Goal: Task Accomplishment & Management: Use online tool/utility

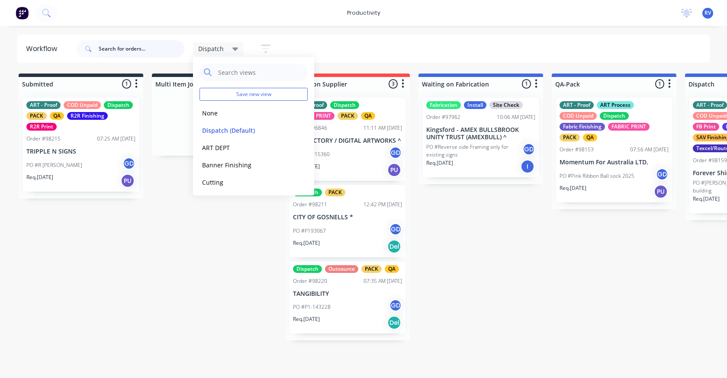
click at [119, 45] on input "text" at bounding box center [142, 48] width 86 height 17
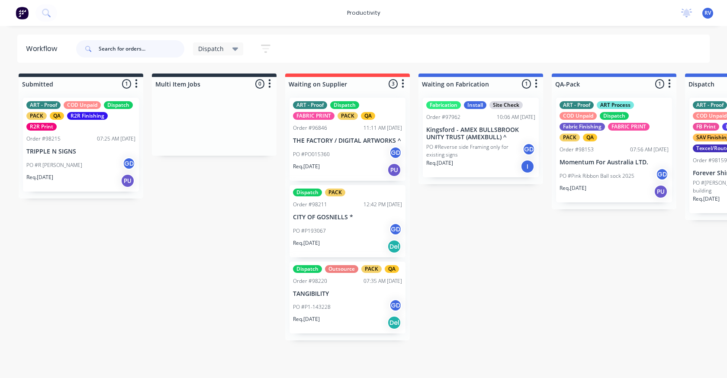
type input "8"
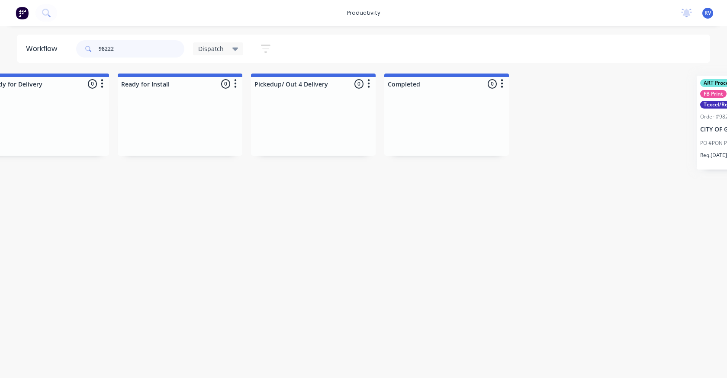
scroll to position [0, 1023]
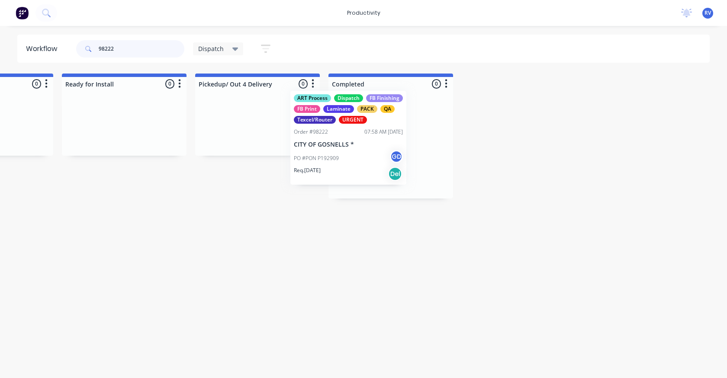
drag, startPoint x: 212, startPoint y: 167, endPoint x: 332, endPoint y: 158, distance: 120.6
click at [328, 159] on div "Submitted 0 Sort By Created date Required date Order number Customer name Most …" at bounding box center [633, 136] width 3324 height 125
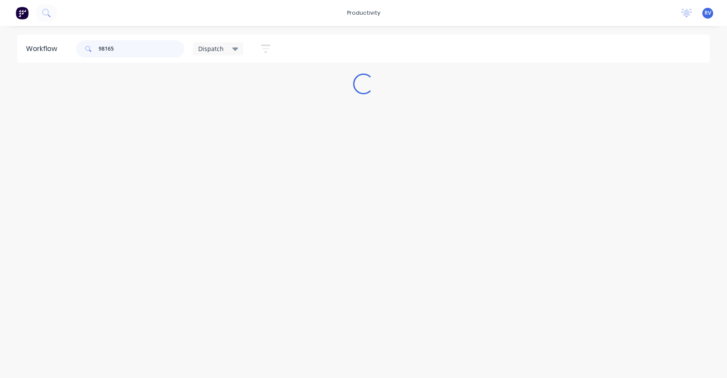
scroll to position [0, 0]
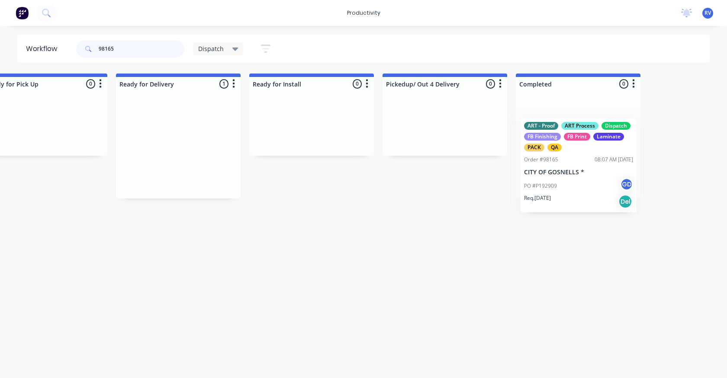
drag, startPoint x: 168, startPoint y: 152, endPoint x: 560, endPoint y: 152, distance: 391.5
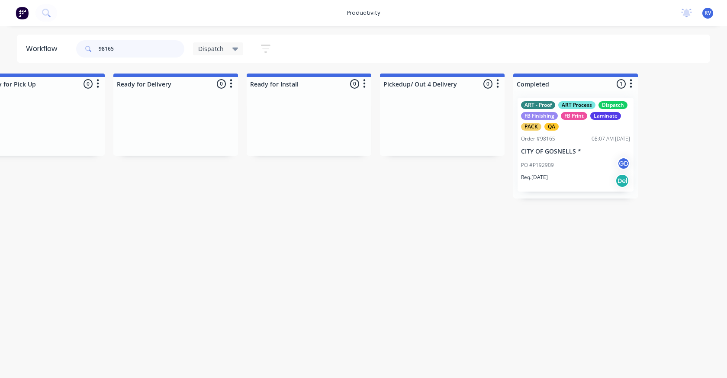
type input "98165"
click at [219, 49] on span "Dispatch" at bounding box center [211, 48] width 26 height 9
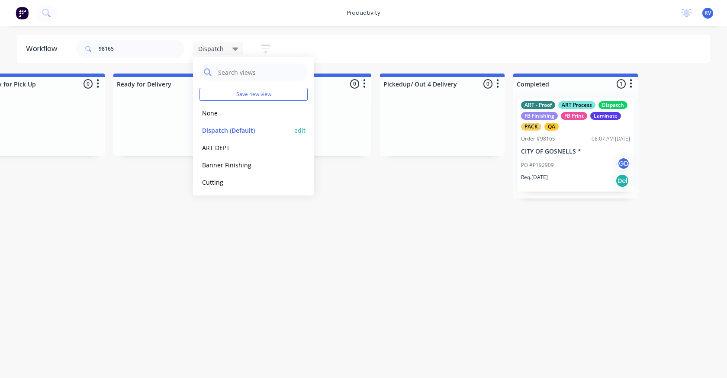
click at [227, 125] on button "Dispatch (Default)" at bounding box center [245, 130] width 92 height 10
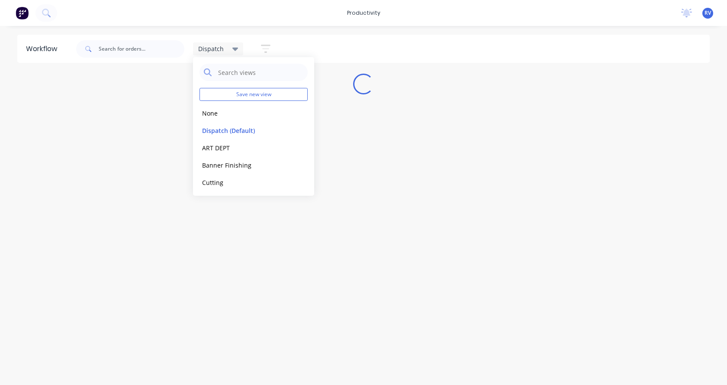
drag, startPoint x: 228, startPoint y: 219, endPoint x: 234, endPoint y: 205, distance: 16.1
click at [228, 219] on div "Workflow Dispatch Save new view None edit Dispatch (Default) edit ART DEPT edit…" at bounding box center [363, 201] width 727 height 333
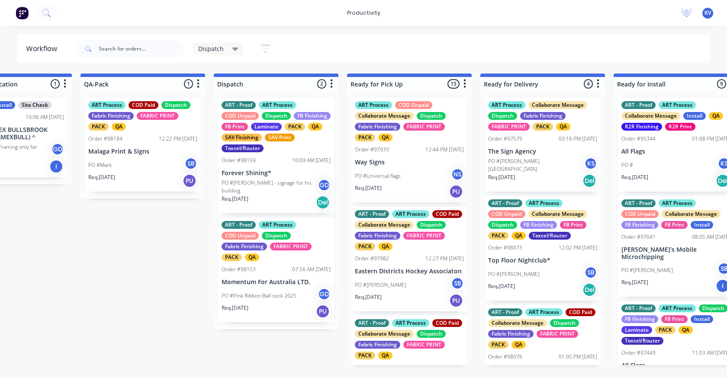
scroll to position [0, 487]
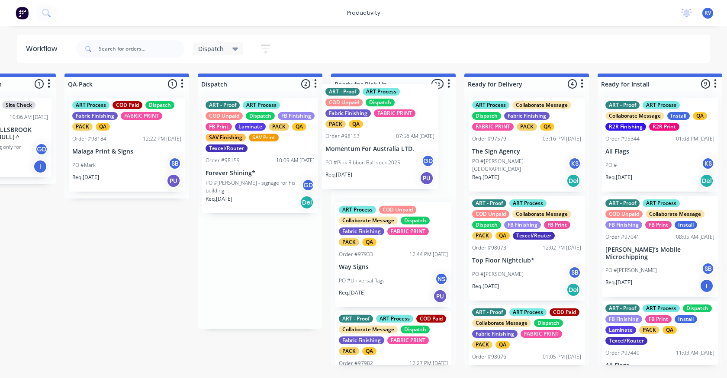
drag, startPoint x: 263, startPoint y: 270, endPoint x: 356, endPoint y: 148, distance: 153.5
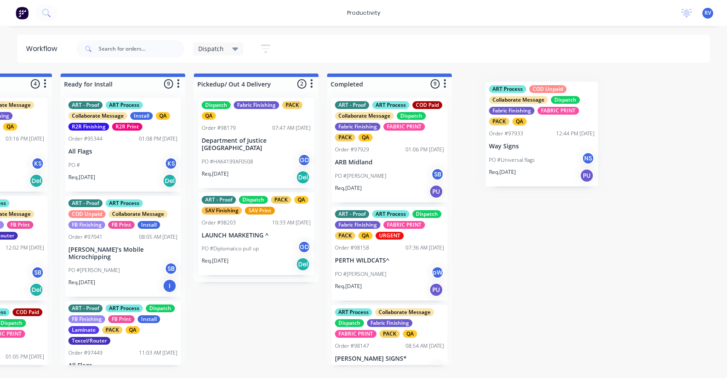
scroll to position [0, 1024]
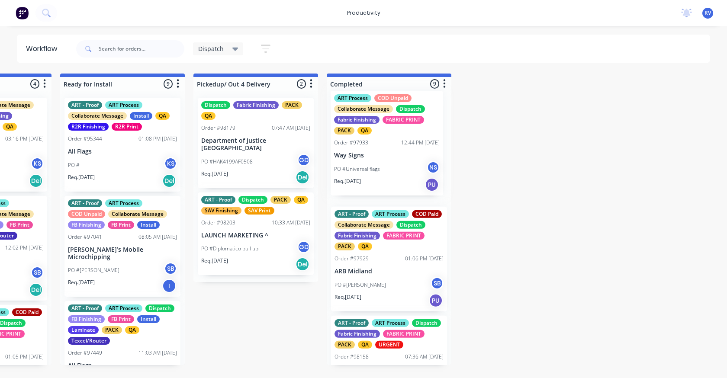
drag, startPoint x: 378, startPoint y: 274, endPoint x: 376, endPoint y: 156, distance: 118.1
click at [376, 156] on div "Submitted 0 Sort By Created date Required date Order number Customer name Most …" at bounding box center [631, 220] width 3324 height 292
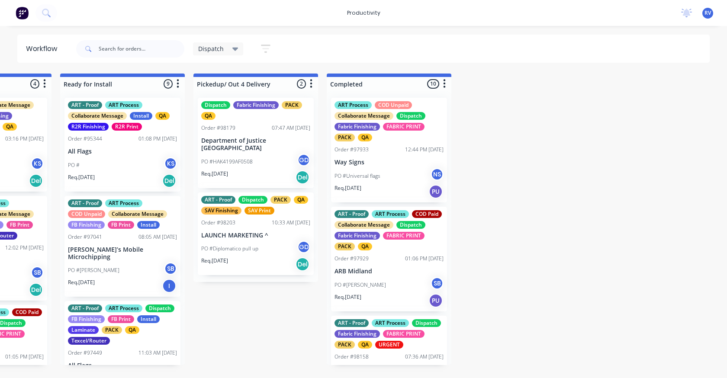
click at [376, 154] on div "ART Process COD Unpaid Collaborate Message Dispatch Fabric Finishing FABRIC PRI…" at bounding box center [389, 150] width 116 height 105
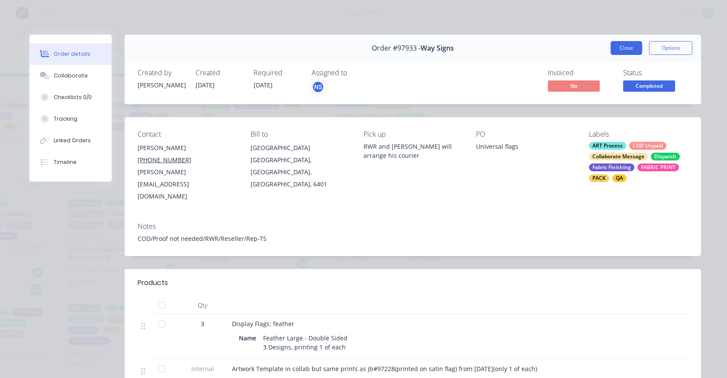
click at [612, 50] on button "Close" at bounding box center [626, 48] width 32 height 14
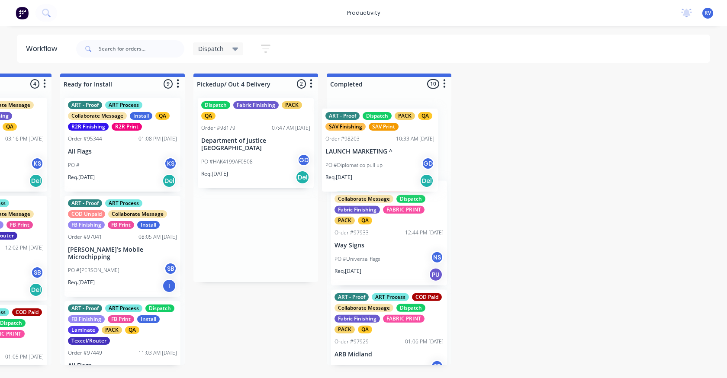
drag, startPoint x: 248, startPoint y: 231, endPoint x: 375, endPoint y: 154, distance: 149.1
click at [375, 154] on div "Submitted 0 Sort By Created date Required date Order number Customer name Most …" at bounding box center [631, 220] width 3324 height 292
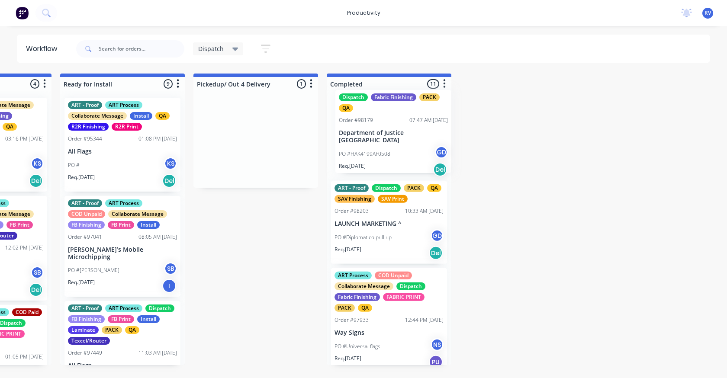
drag, startPoint x: 263, startPoint y: 139, endPoint x: 386, endPoint y: 135, distance: 123.4
click at [404, 129] on div "Submitted 0 Sort By Created date Required date Order number Customer name Most …" at bounding box center [631, 220] width 3324 height 292
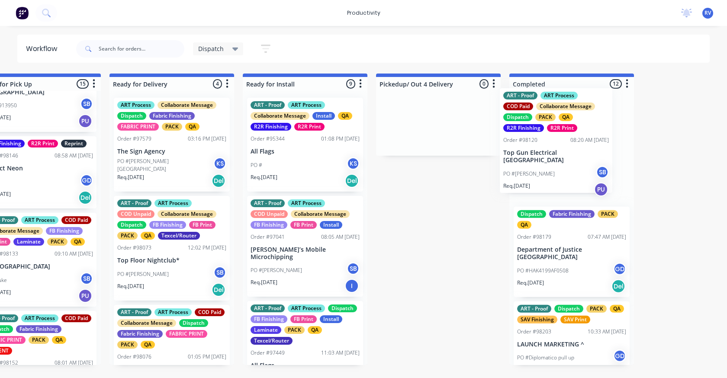
scroll to position [0, 847]
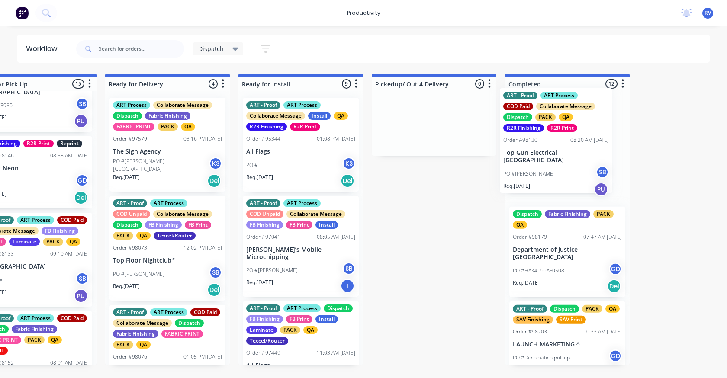
drag, startPoint x: 398, startPoint y: 211, endPoint x: 542, endPoint y: 166, distance: 150.9
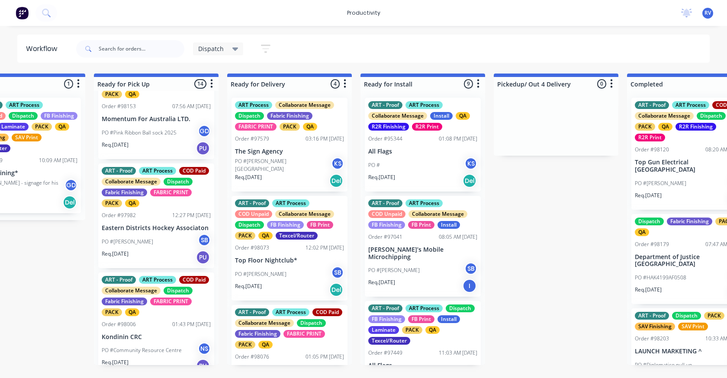
scroll to position [0, 0]
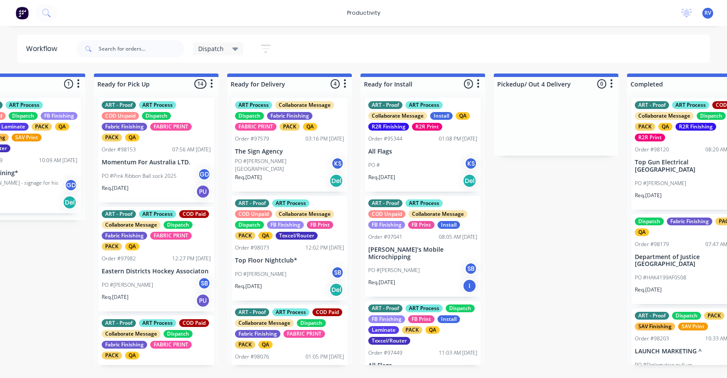
drag, startPoint x: 233, startPoint y: 378, endPoint x: 205, endPoint y: 379, distance: 27.7
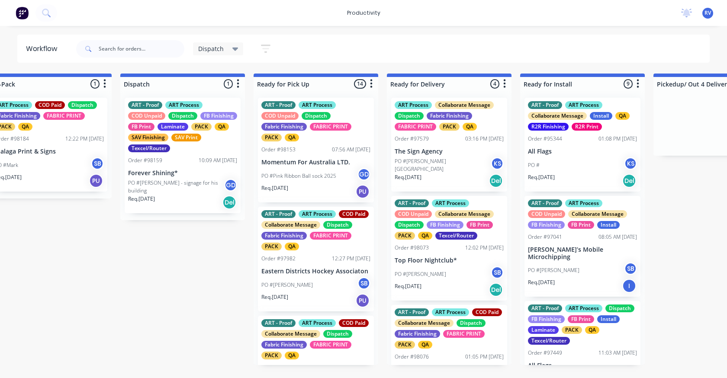
scroll to position [0, 550]
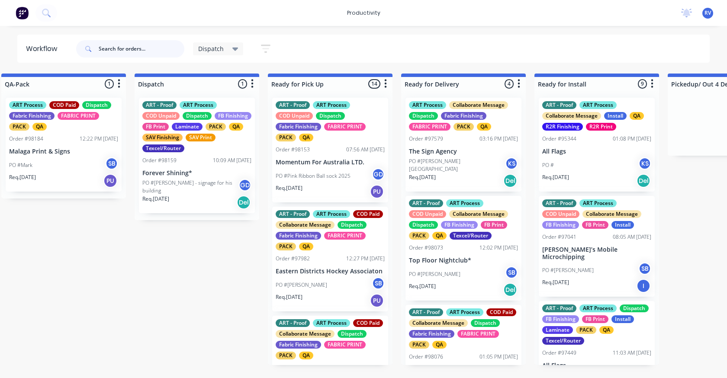
click at [134, 47] on input "text" at bounding box center [142, 48] width 86 height 17
type input "98069"
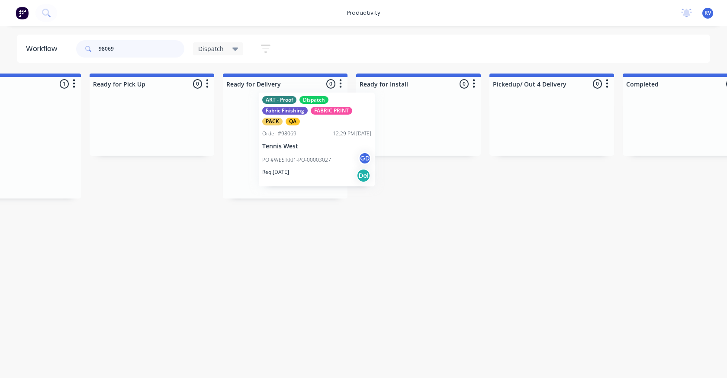
scroll to position [0, 728]
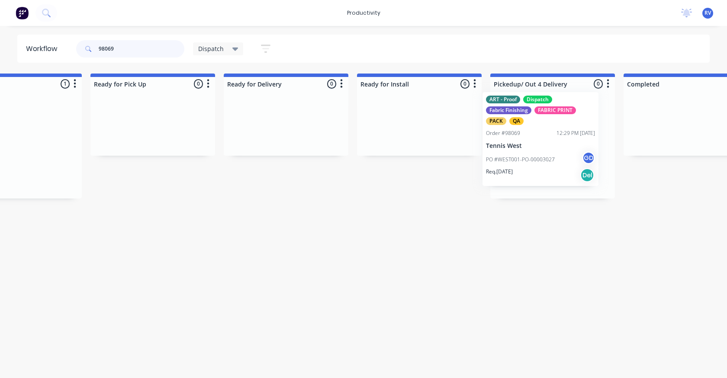
drag, startPoint x: 24, startPoint y: 148, endPoint x: 555, endPoint y: 140, distance: 531.2
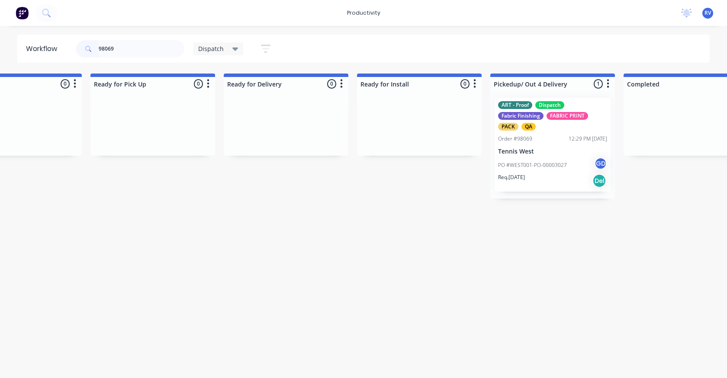
click at [204, 48] on span "Dispatch" at bounding box center [211, 48] width 26 height 9
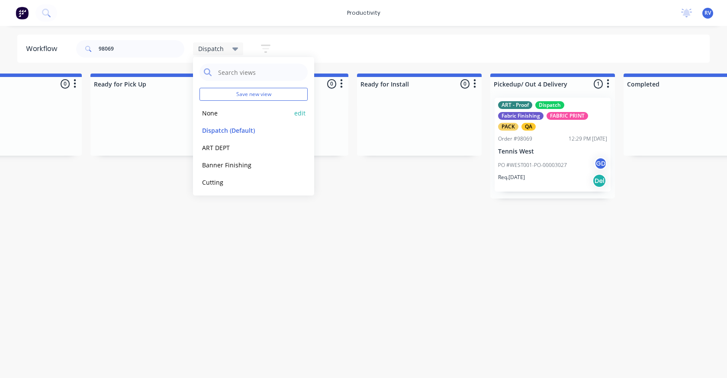
click at [208, 113] on button "None" at bounding box center [245, 113] width 92 height 10
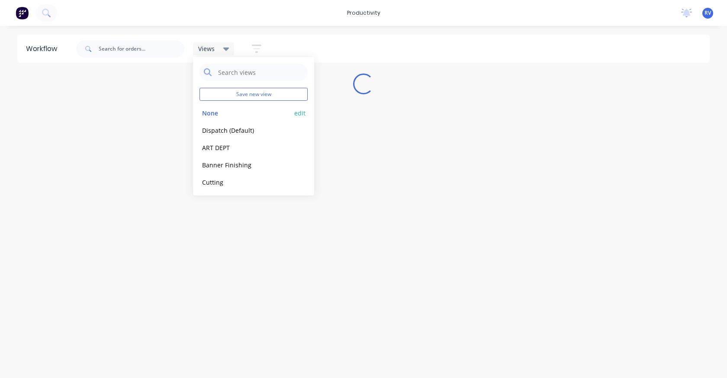
scroll to position [0, 0]
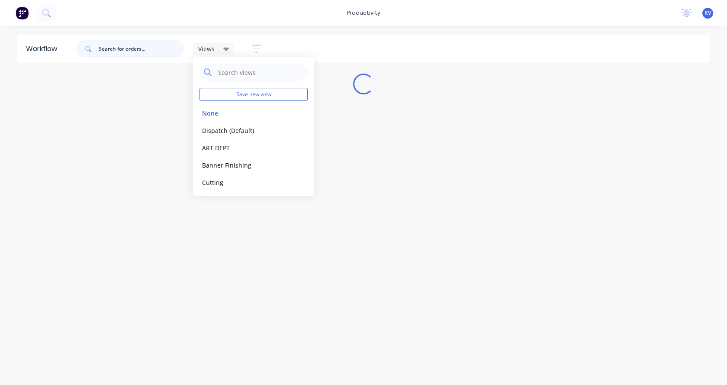
drag, startPoint x: 112, startPoint y: 51, endPoint x: 116, endPoint y: 47, distance: 5.8
click at [114, 51] on input "text" at bounding box center [142, 48] width 86 height 17
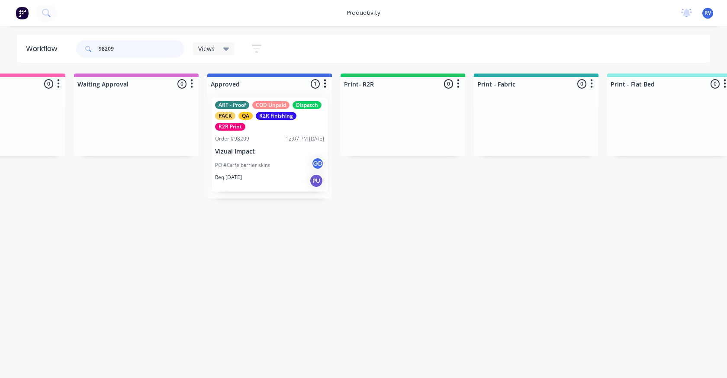
scroll to position [0, 746]
type input "98209"
click at [276, 165] on div "PO #Carfe barrier skins GD" at bounding box center [267, 165] width 109 height 16
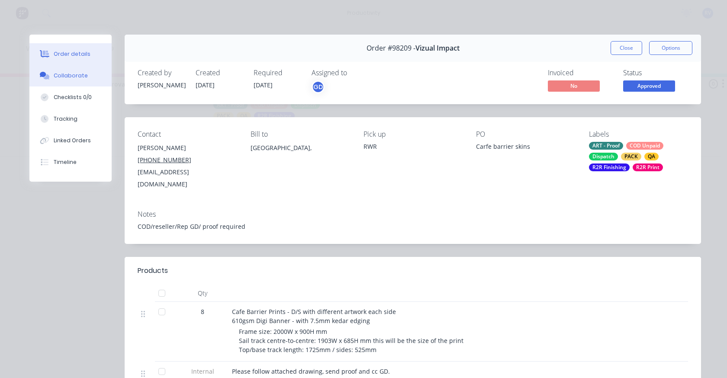
click at [69, 77] on div "Collaborate" at bounding box center [71, 76] width 34 height 8
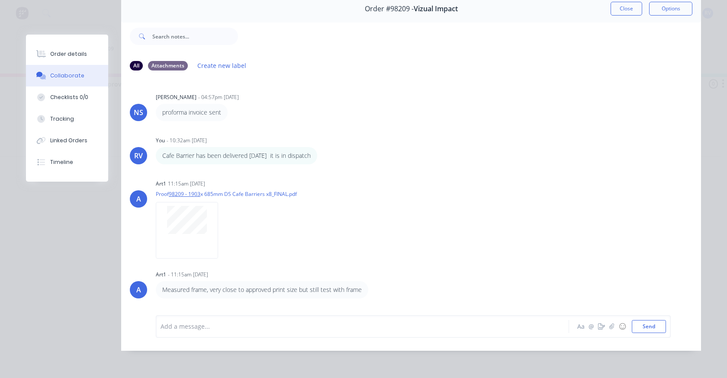
scroll to position [0, 0]
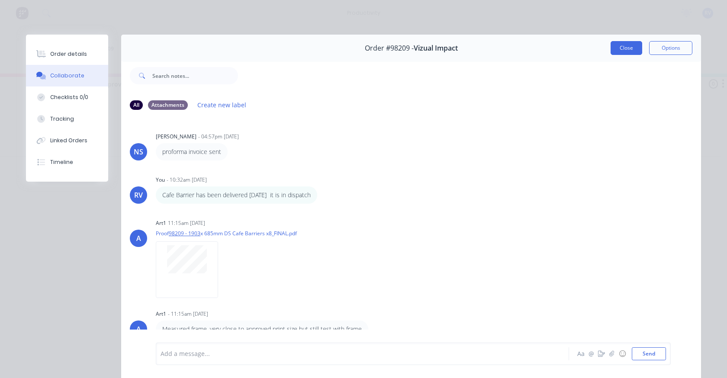
click at [622, 44] on button "Close" at bounding box center [626, 48] width 32 height 14
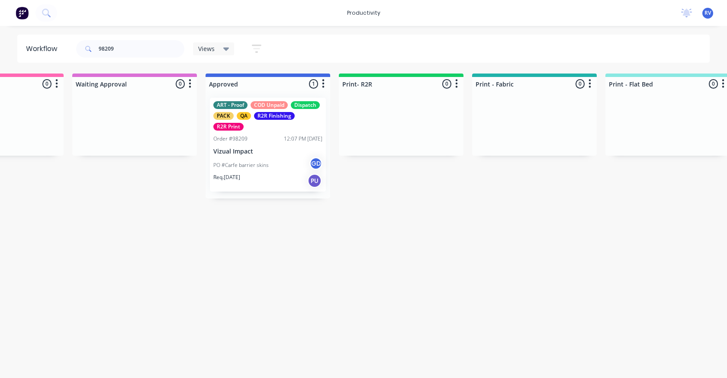
click at [202, 48] on span "Views" at bounding box center [206, 48] width 16 height 9
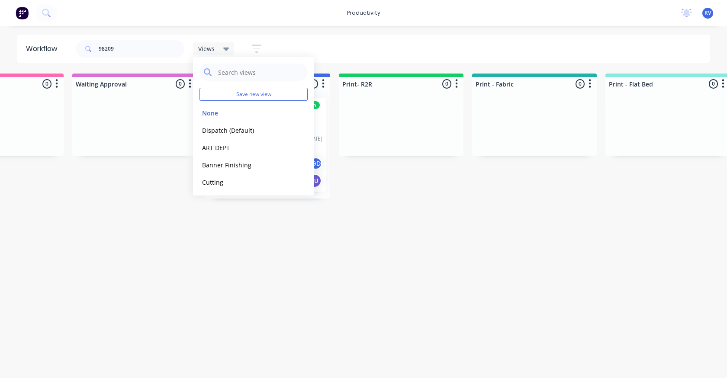
drag, startPoint x: 294, startPoint y: 235, endPoint x: 261, endPoint y: 178, distance: 65.9
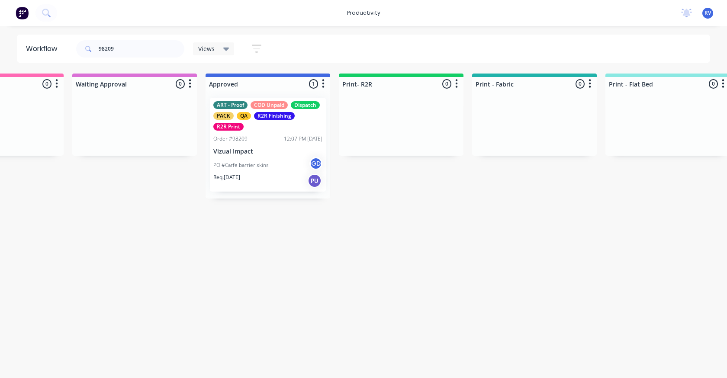
click at [260, 159] on div "PO #Carfe barrier skins GD" at bounding box center [267, 165] width 109 height 16
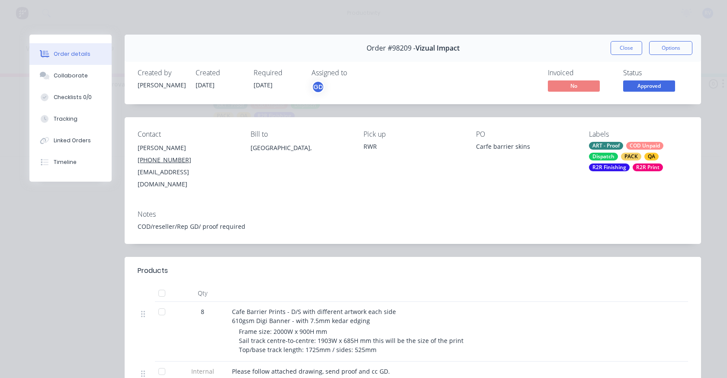
click at [627, 38] on div "Order #98209 - Vizual Impact Close Options" at bounding box center [413, 48] width 576 height 27
click at [619, 47] on button "Close" at bounding box center [626, 48] width 32 height 14
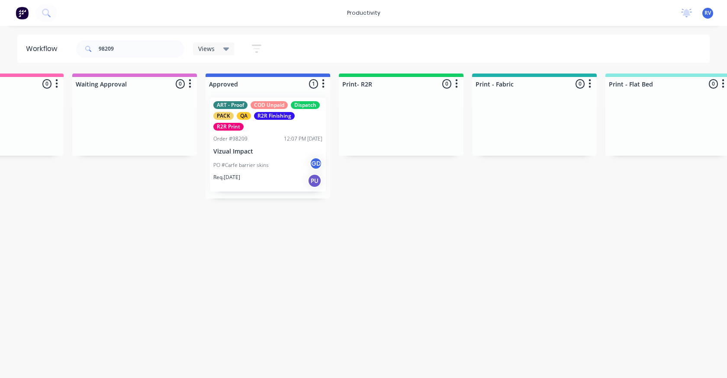
click at [204, 46] on span "Views" at bounding box center [206, 48] width 16 height 9
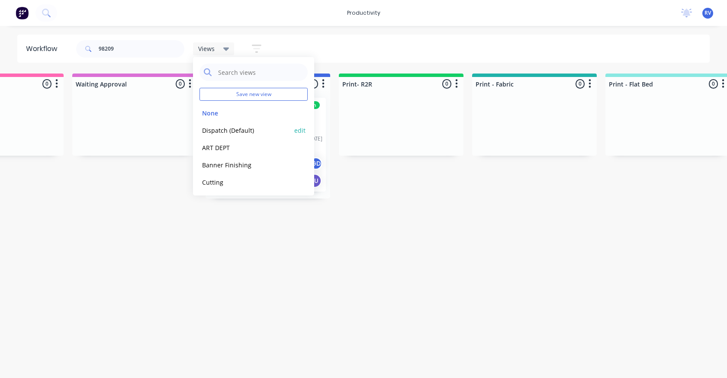
click at [224, 125] on button "Dispatch (Default)" at bounding box center [245, 130] width 92 height 10
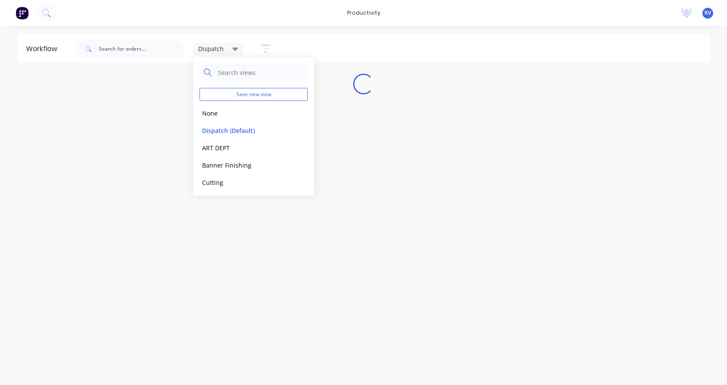
click at [128, 140] on div "Workflow Dispatch Save new view None edit Dispatch (Default) edit ART DEPT edit…" at bounding box center [363, 201] width 727 height 333
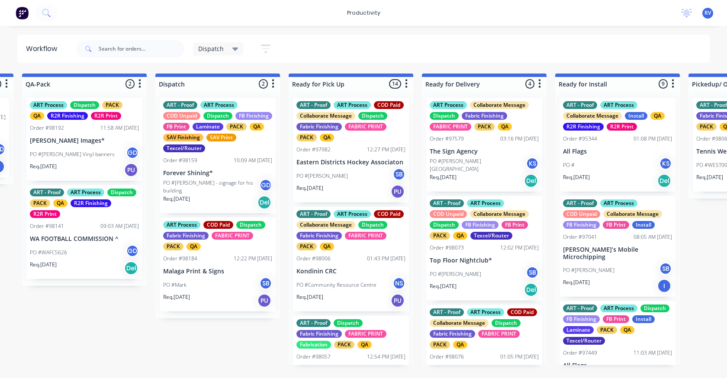
scroll to position [0, 532]
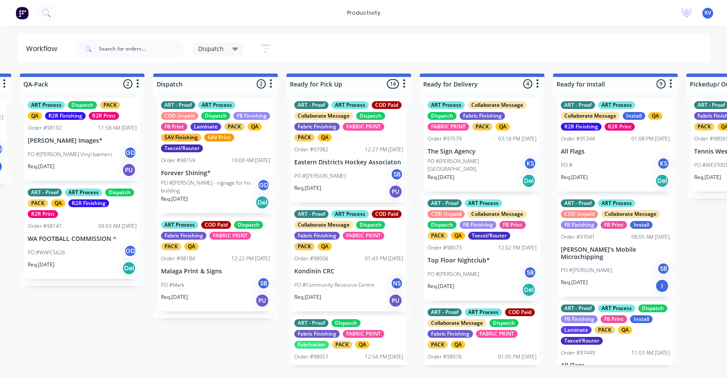
click at [219, 297] on div "Req. 14/08/25 PU" at bounding box center [215, 300] width 109 height 15
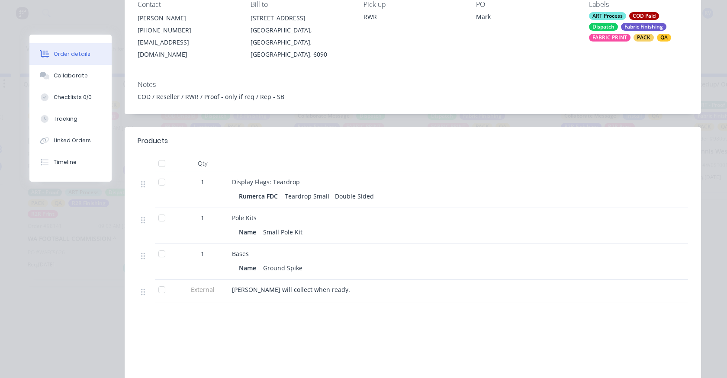
scroll to position [0, 0]
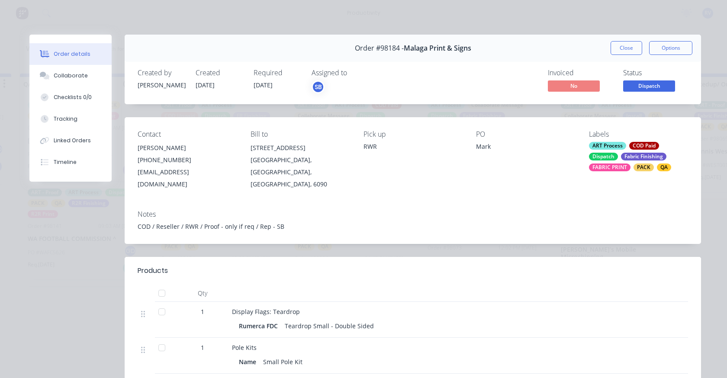
drag, startPoint x: 625, startPoint y: 46, endPoint x: 603, endPoint y: 50, distance: 23.3
click at [625, 46] on button "Close" at bounding box center [626, 48] width 32 height 14
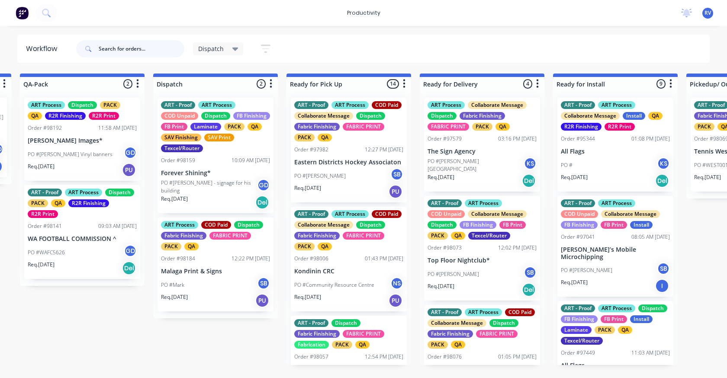
click at [127, 54] on input "text" at bounding box center [142, 48] width 86 height 17
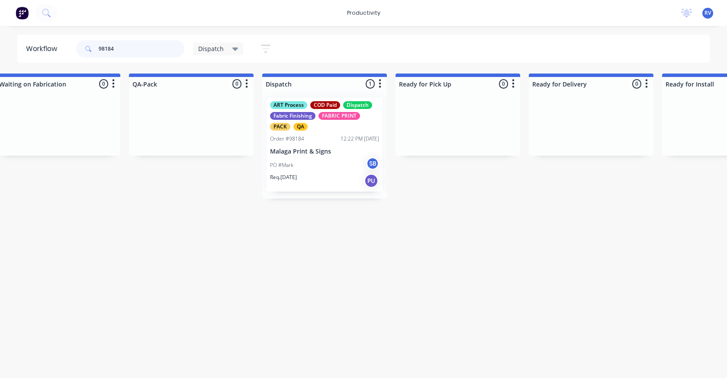
scroll to position [0, 461]
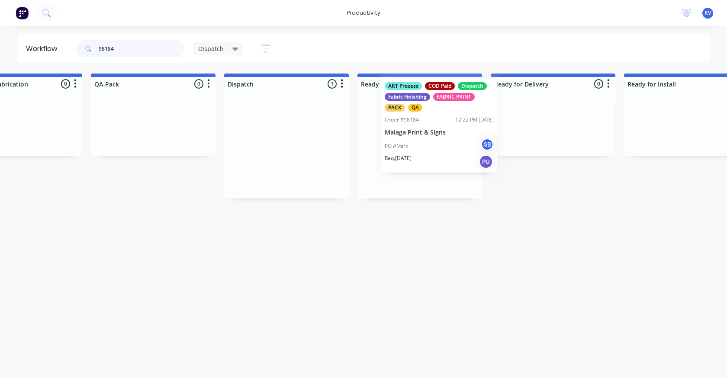
drag, startPoint x: 266, startPoint y: 164, endPoint x: 378, endPoint y: 142, distance: 115.0
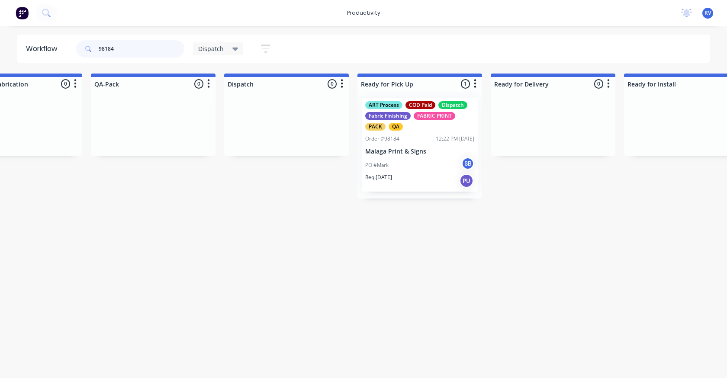
type input "98184"
drag, startPoint x: 203, startPoint y: 42, endPoint x: 202, endPoint y: 51, distance: 9.1
click at [202, 42] on div "Dispatch" at bounding box center [218, 48] width 51 height 13
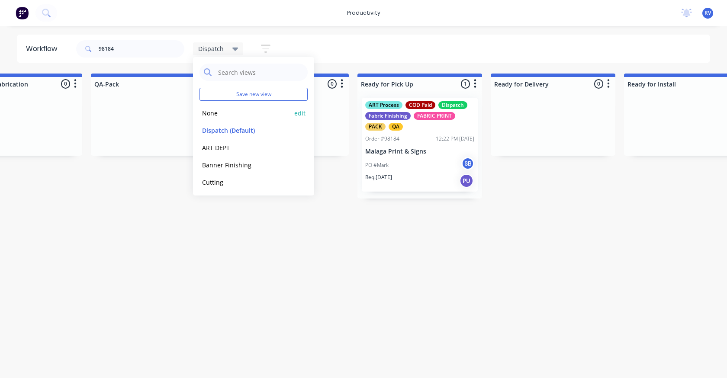
click at [207, 110] on button "None" at bounding box center [245, 113] width 92 height 10
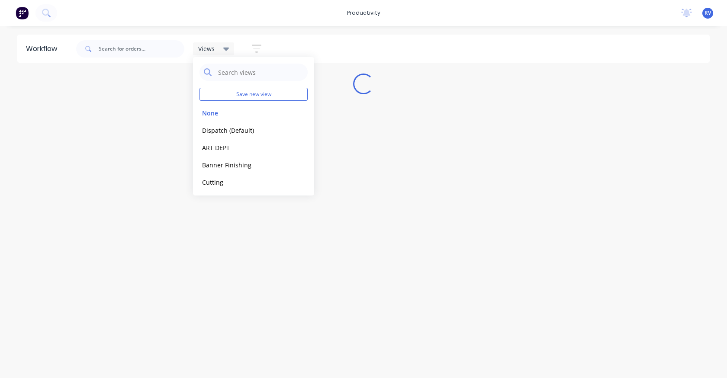
scroll to position [0, 0]
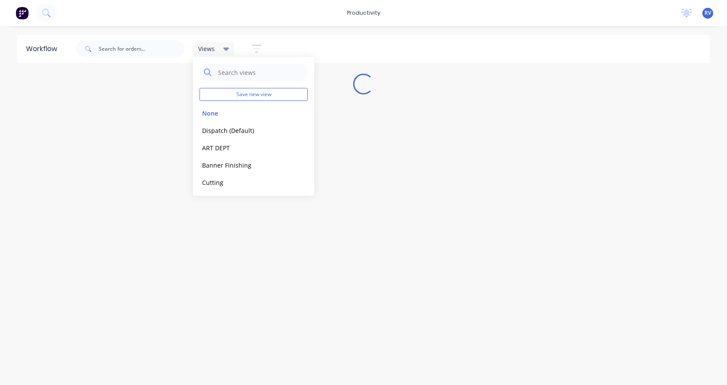
drag, startPoint x: 140, startPoint y: 212, endPoint x: 149, endPoint y: 209, distance: 9.3
click at [141, 212] on div "Workflow Views Save new view None edit Dispatch (Default) edit ART DEPT edit Ba…" at bounding box center [363, 201] width 727 height 333
click at [202, 55] on div "Views Save new view None edit Dispatch (Default) edit ART DEPT edit Banner Fini…" at bounding box center [232, 48] width 78 height 17
click at [205, 47] on span "Views" at bounding box center [206, 48] width 16 height 9
click at [220, 128] on button "Dispatch (Default)" at bounding box center [245, 130] width 92 height 10
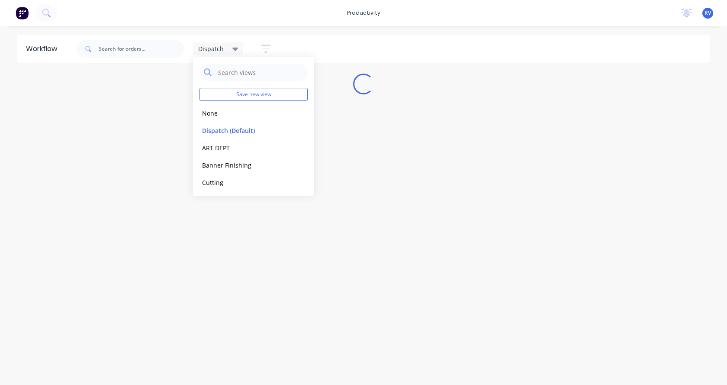
click at [126, 244] on div "Workflow Dispatch Save new view None edit Dispatch (Default) edit ART DEPT edit…" at bounding box center [363, 201] width 727 height 333
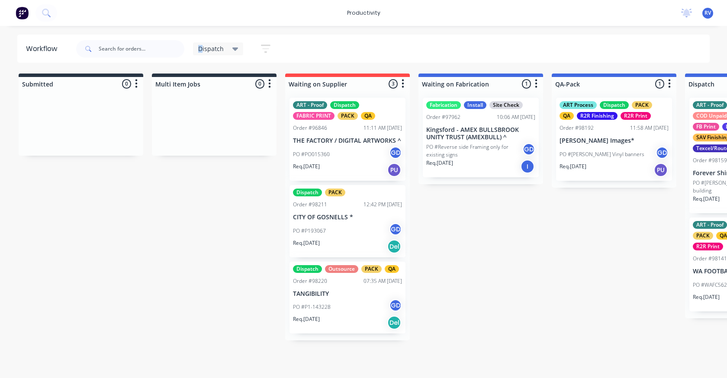
click at [201, 51] on span "Dispatch" at bounding box center [211, 48] width 26 height 9
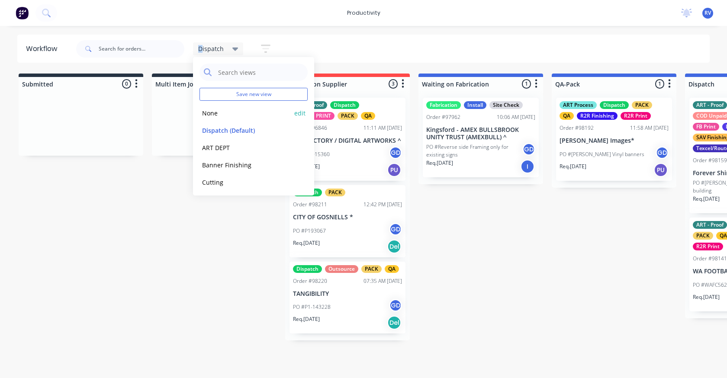
click at [207, 113] on button "None" at bounding box center [245, 113] width 92 height 10
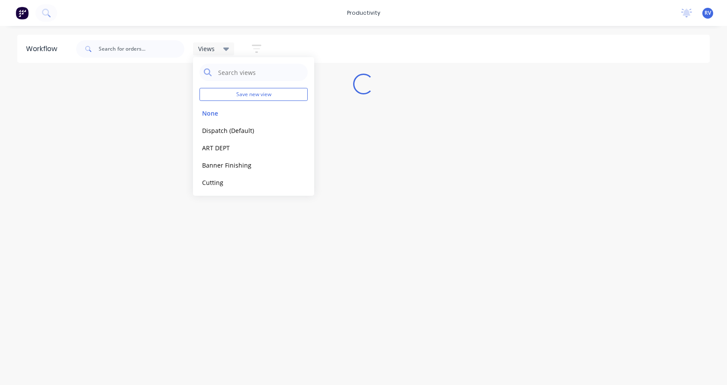
drag, startPoint x: 186, startPoint y: 297, endPoint x: 183, endPoint y: 303, distance: 6.4
click at [184, 301] on div "Workflow Views Save new view None edit Dispatch (Default) edit ART DEPT edit Ba…" at bounding box center [363, 201] width 727 height 333
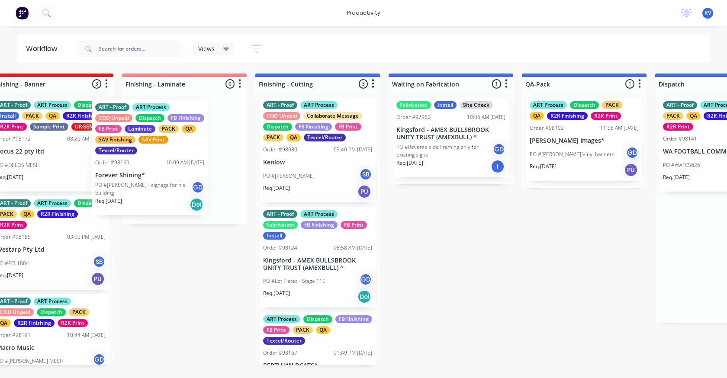
scroll to position [0, 1759]
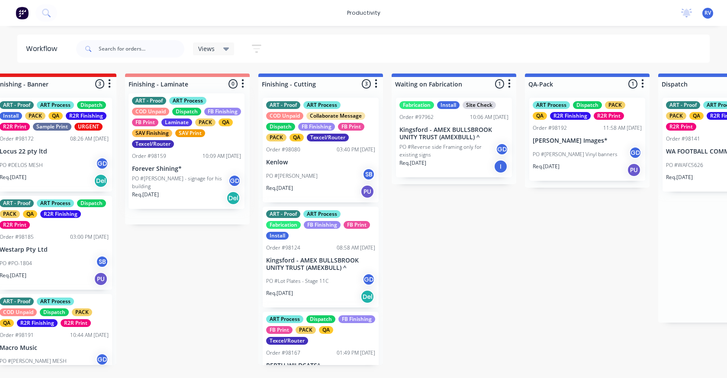
drag, startPoint x: 617, startPoint y: 174, endPoint x: 196, endPoint y: 170, distance: 421.3
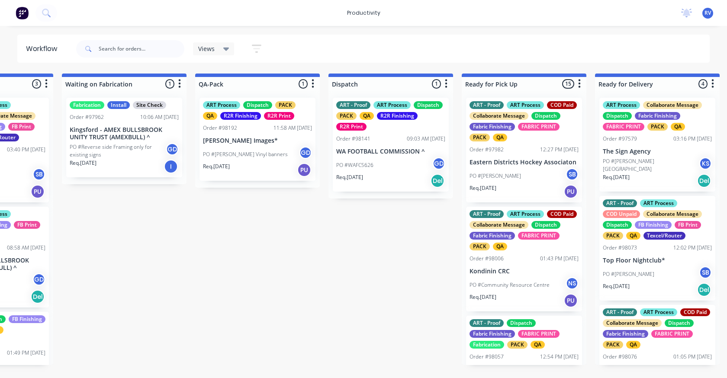
scroll to position [0, 2094]
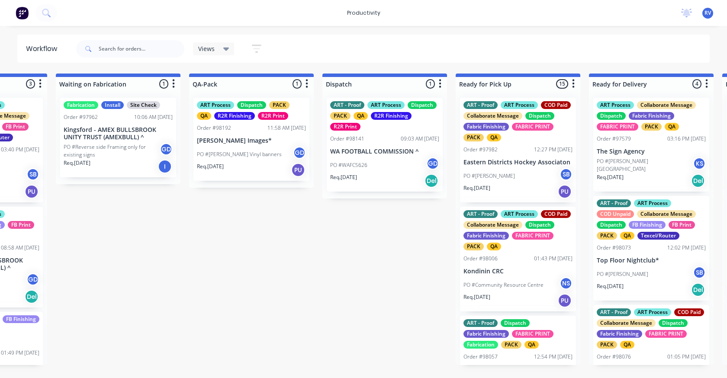
click at [205, 48] on span "Views" at bounding box center [206, 48] width 16 height 9
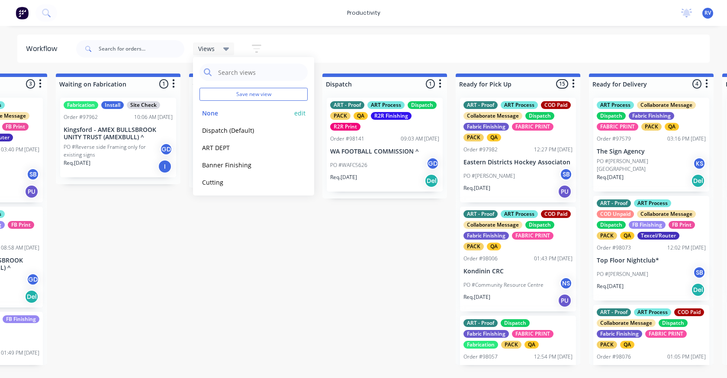
click at [208, 112] on button "None" at bounding box center [245, 113] width 92 height 10
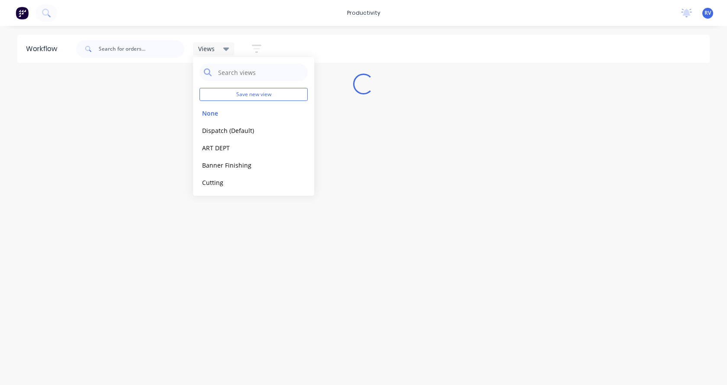
click at [198, 203] on div "Workflow Views Save new view None edit Dispatch (Default) edit ART DEPT edit Ba…" at bounding box center [363, 201] width 727 height 333
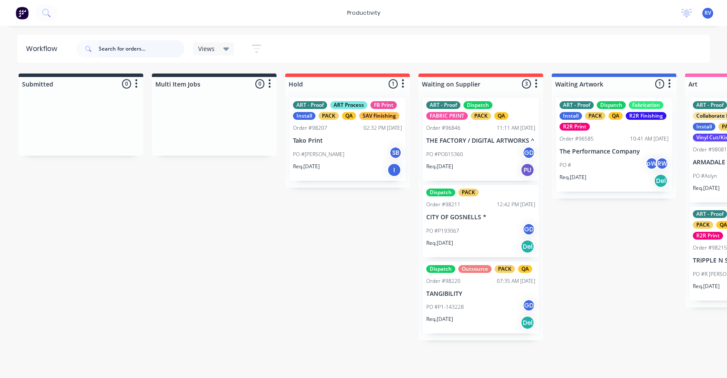
click at [121, 45] on input "text" at bounding box center [142, 48] width 86 height 17
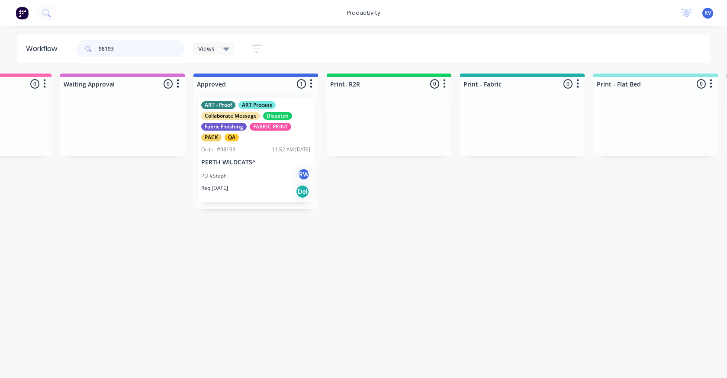
scroll to position [0, 762]
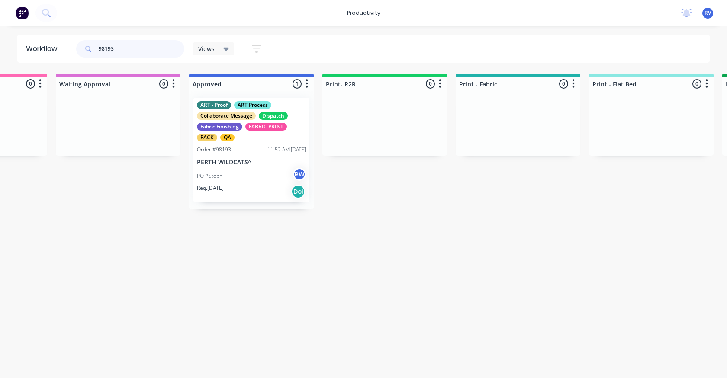
type input "98193"
click at [258, 181] on div "PO #Steph RW" at bounding box center [251, 176] width 109 height 16
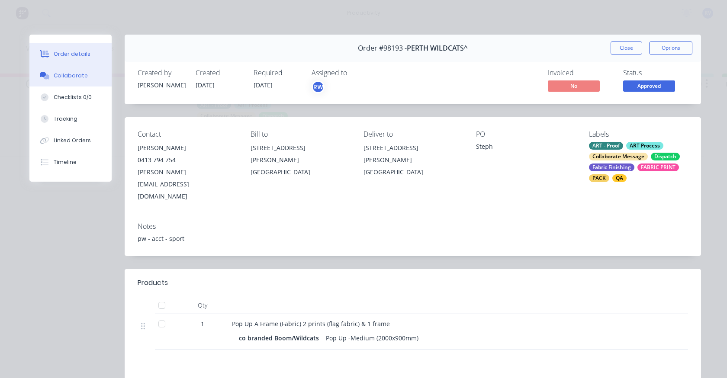
click at [59, 74] on div "Collaborate" at bounding box center [71, 76] width 34 height 8
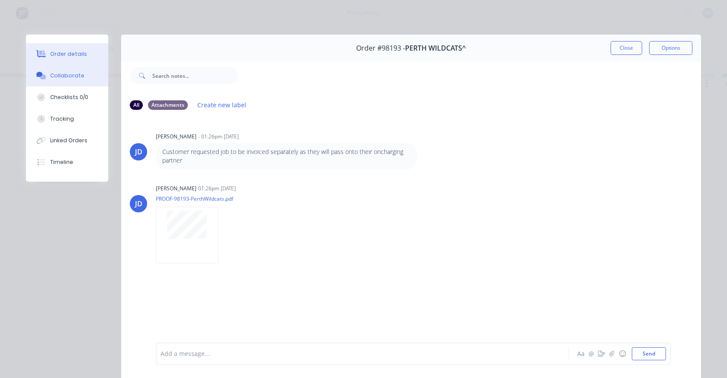
click at [73, 54] on div "Order details" at bounding box center [68, 54] width 37 height 8
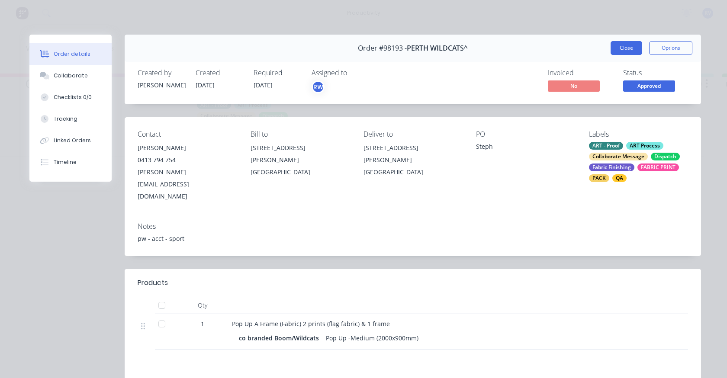
click at [612, 50] on button "Close" at bounding box center [626, 48] width 32 height 14
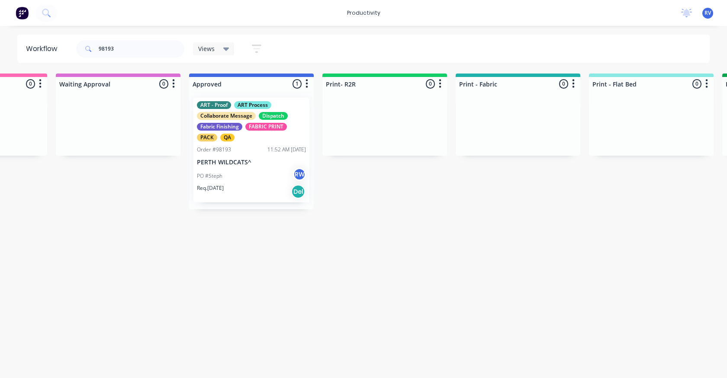
click at [208, 52] on span "Views" at bounding box center [206, 48] width 16 height 9
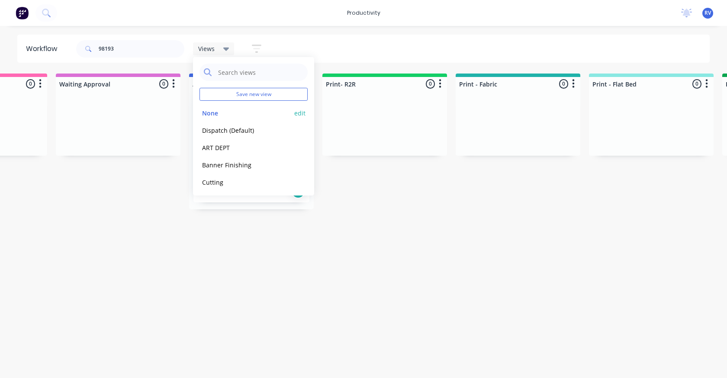
drag, startPoint x: 211, startPoint y: 131, endPoint x: 208, endPoint y: 104, distance: 26.5
click at [211, 130] on button "Dispatch (Default)" at bounding box center [245, 130] width 92 height 10
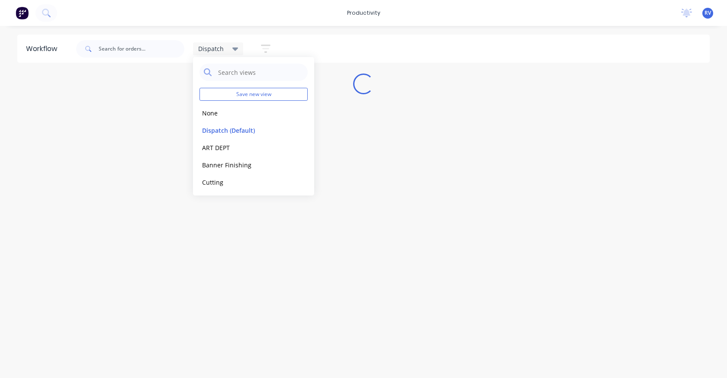
scroll to position [0, 0]
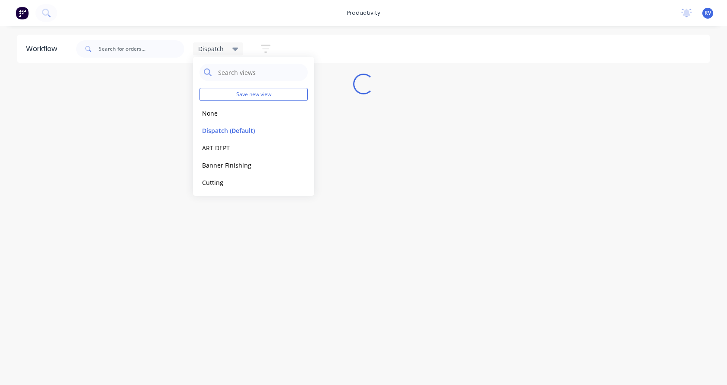
click at [391, 154] on div "Workflow Dispatch Save new view None edit Dispatch (Default) edit ART DEPT edit…" at bounding box center [363, 201] width 727 height 333
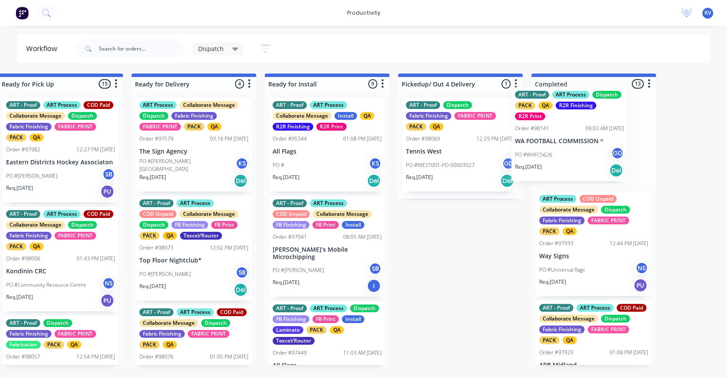
scroll to position [0, 829]
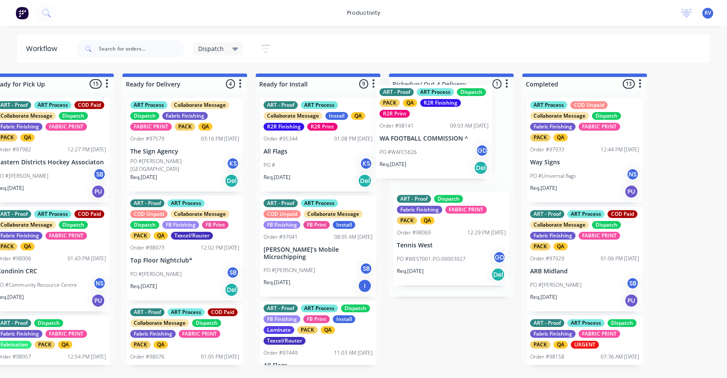
drag, startPoint x: 216, startPoint y: 121, endPoint x: 433, endPoint y: 107, distance: 217.6
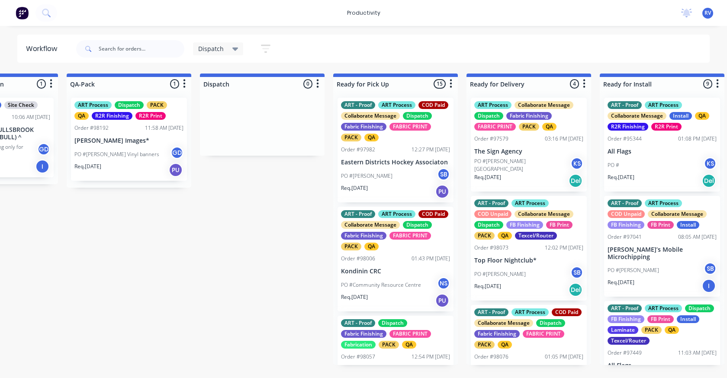
scroll to position [0, 479]
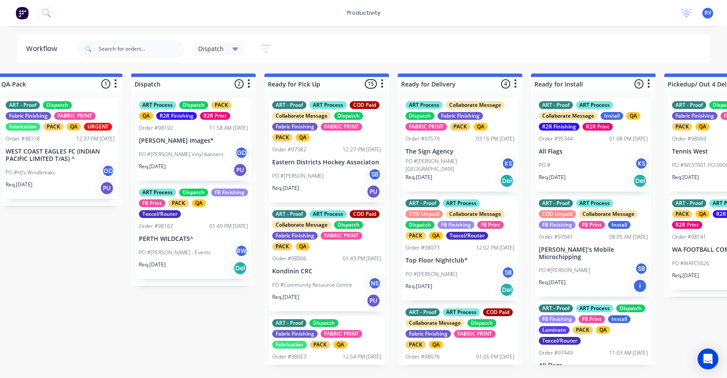
scroll to position [0, 553]
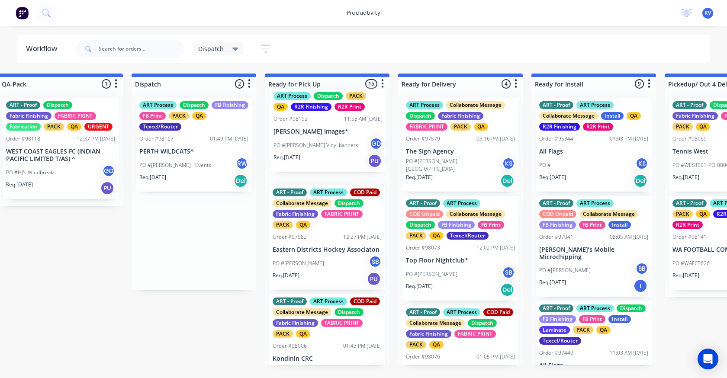
drag, startPoint x: 173, startPoint y: 145, endPoint x: 309, endPoint y: 135, distance: 136.2
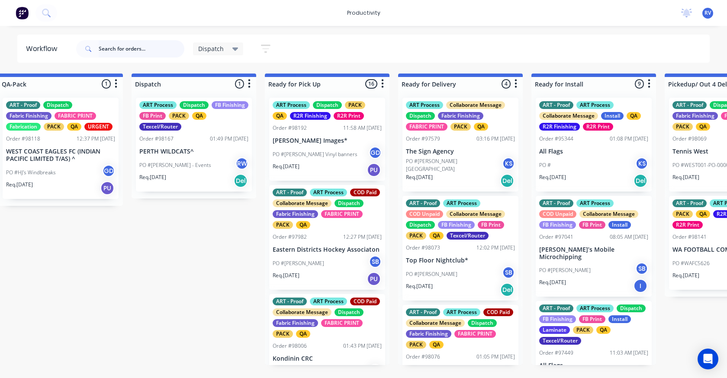
click at [148, 48] on input "text" at bounding box center [142, 48] width 86 height 17
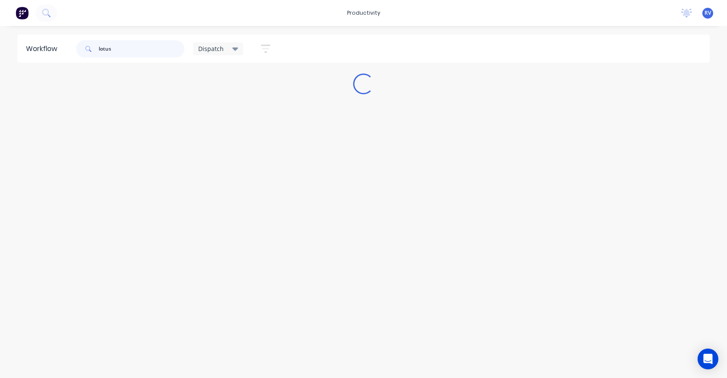
scroll to position [0, 0]
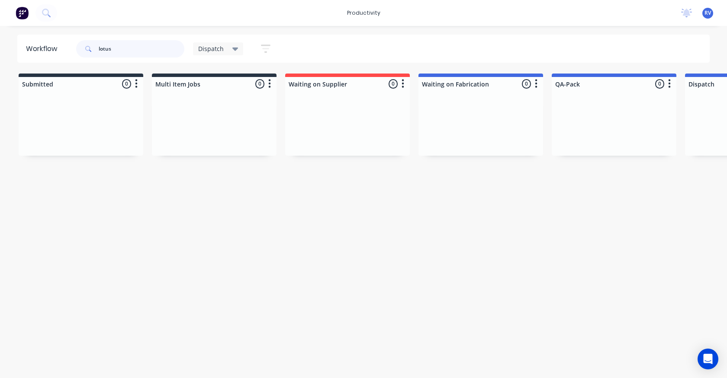
type input "lotus"
click at [219, 48] on span "Dispatch" at bounding box center [211, 48] width 26 height 9
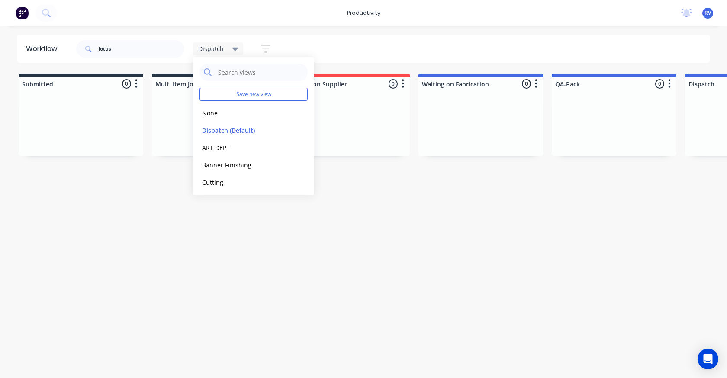
drag, startPoint x: 216, startPoint y: 114, endPoint x: 167, endPoint y: 96, distance: 52.6
click at [211, 113] on button "None" at bounding box center [245, 113] width 92 height 10
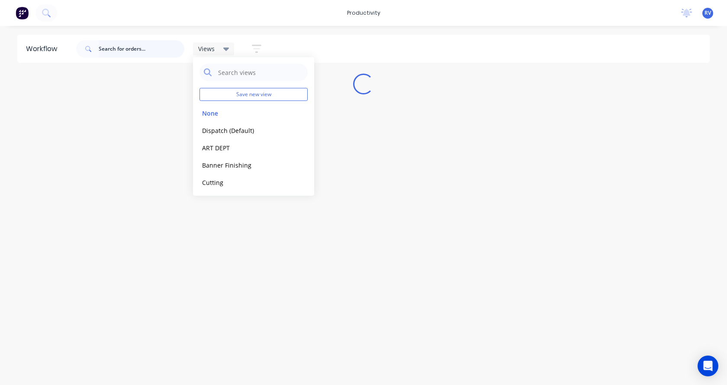
click at [124, 51] on input "text" at bounding box center [142, 48] width 86 height 17
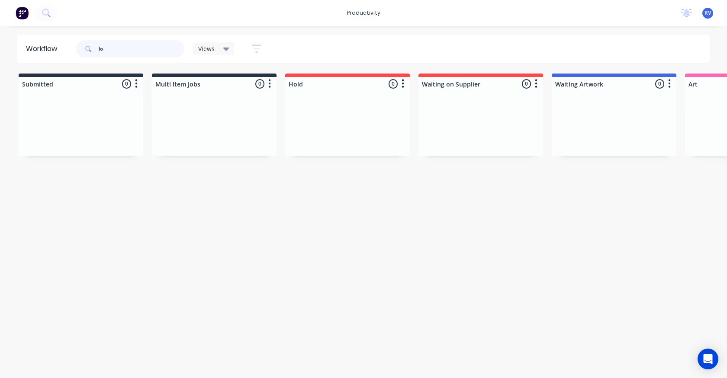
type input "l"
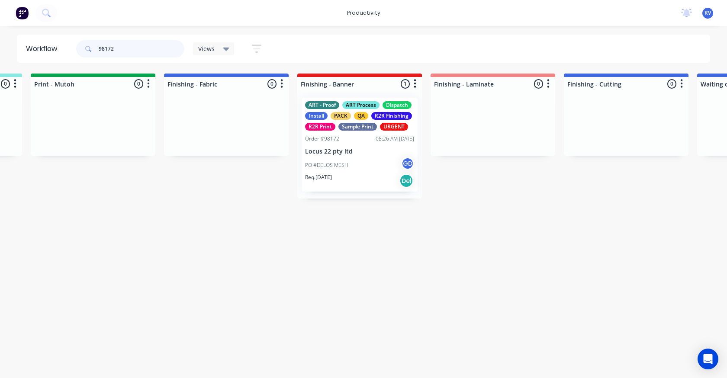
scroll to position [0, 1472]
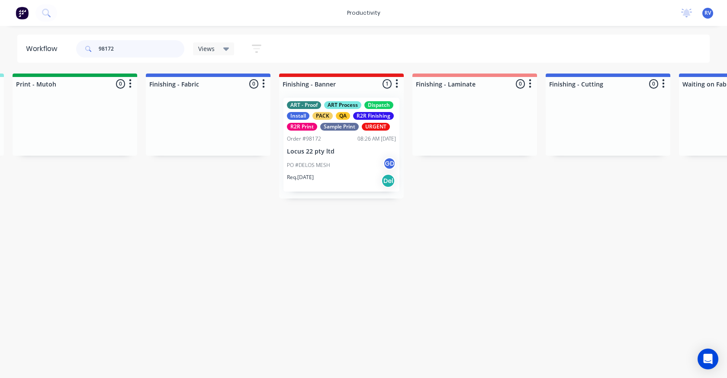
type input "98172"
click at [357, 180] on div "Req. 13/08/25 Del" at bounding box center [341, 180] width 109 height 15
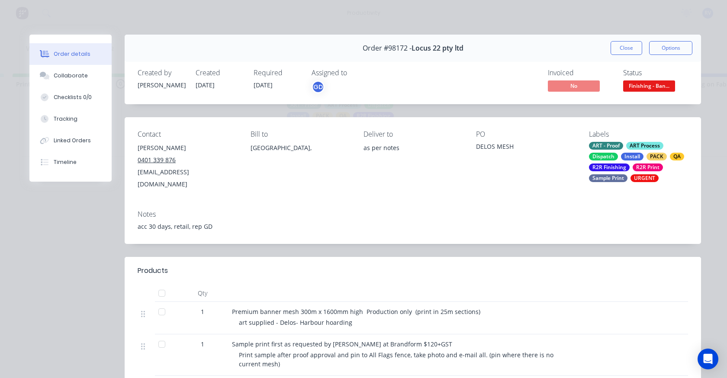
scroll to position [43, 0]
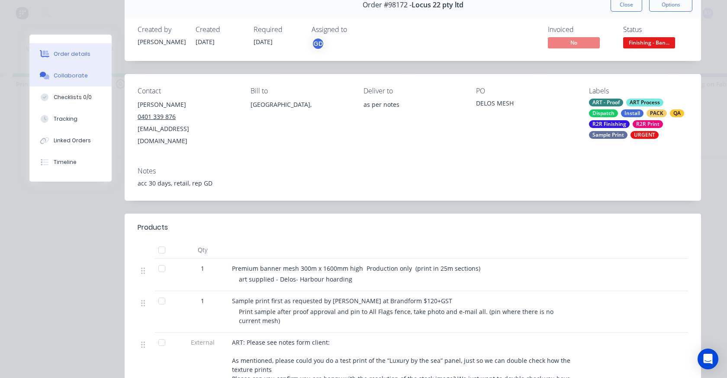
drag, startPoint x: 66, startPoint y: 76, endPoint x: 80, endPoint y: 76, distance: 13.4
click at [66, 76] on div "Collaborate" at bounding box center [71, 76] width 34 height 8
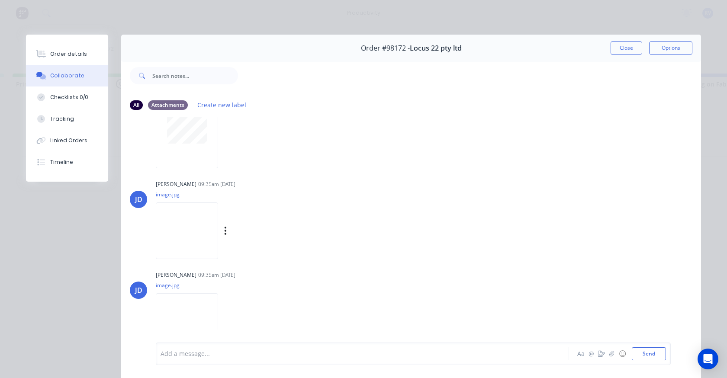
click at [174, 233] on img at bounding box center [187, 230] width 62 height 57
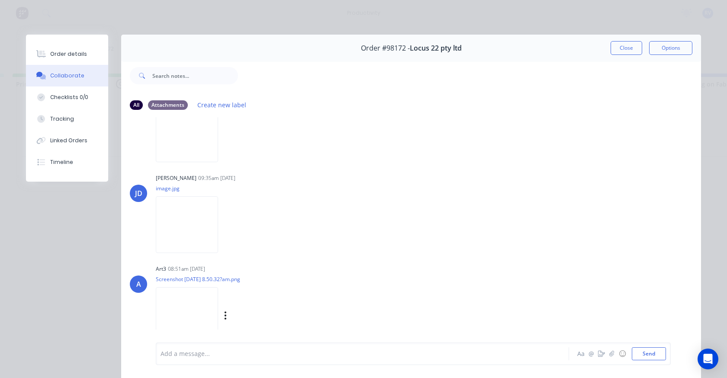
click at [178, 304] on img at bounding box center [187, 315] width 62 height 57
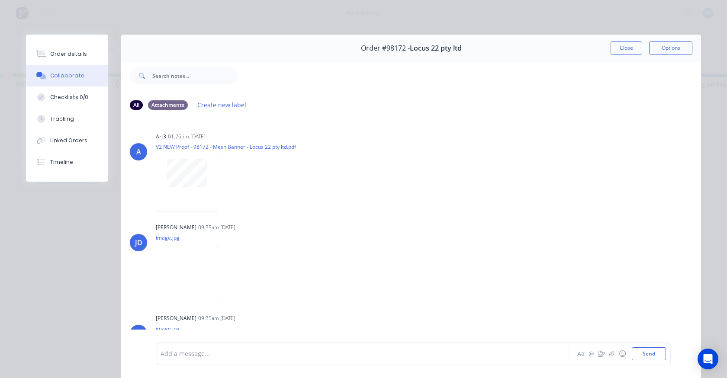
click at [619, 47] on button "Close" at bounding box center [626, 48] width 32 height 14
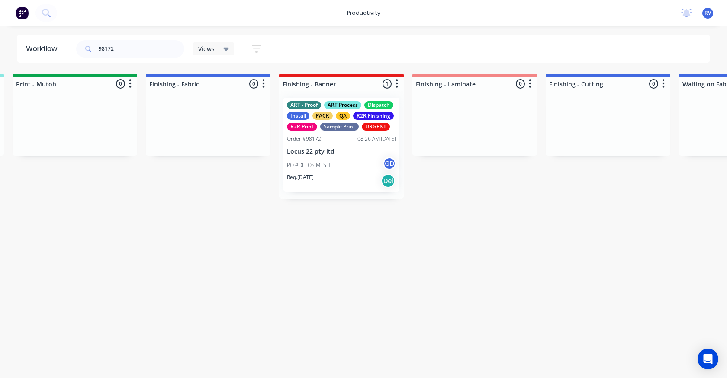
click at [207, 48] on span "Views" at bounding box center [206, 48] width 16 height 9
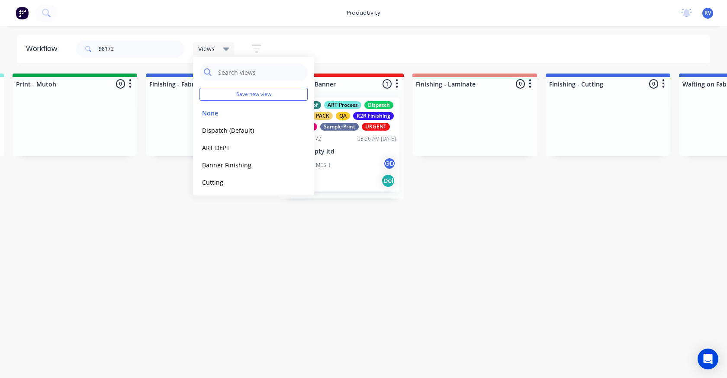
drag, startPoint x: 219, startPoint y: 133, endPoint x: 157, endPoint y: 102, distance: 69.6
click at [218, 131] on button "Dispatch (Default)" at bounding box center [245, 130] width 92 height 10
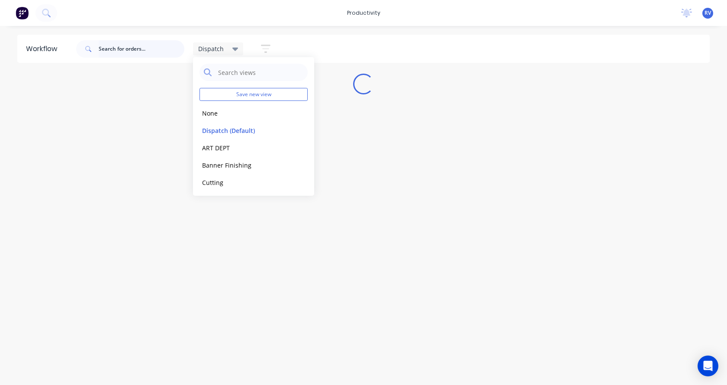
click at [118, 46] on input "text" at bounding box center [142, 48] width 86 height 17
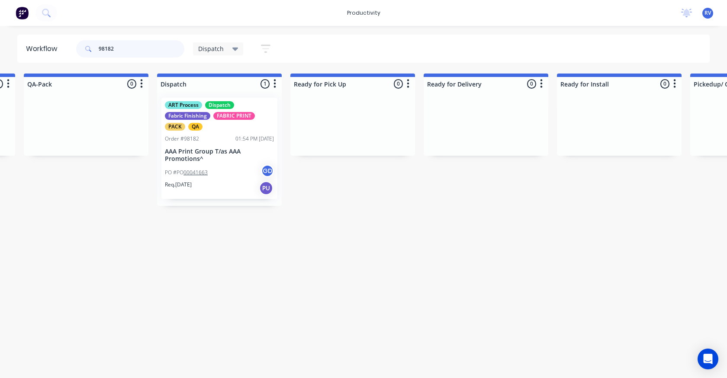
scroll to position [0, 532]
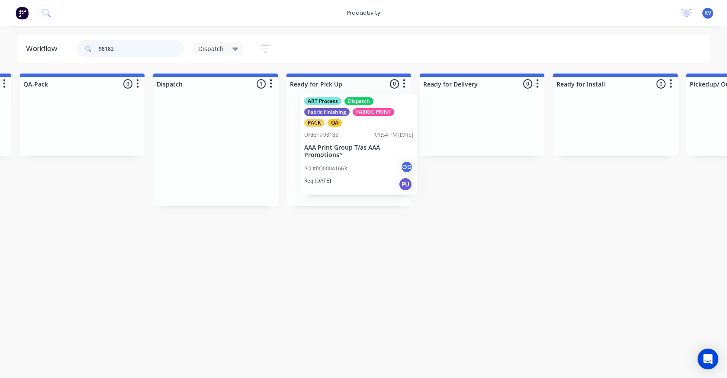
drag, startPoint x: 206, startPoint y: 165, endPoint x: 330, endPoint y: 148, distance: 125.3
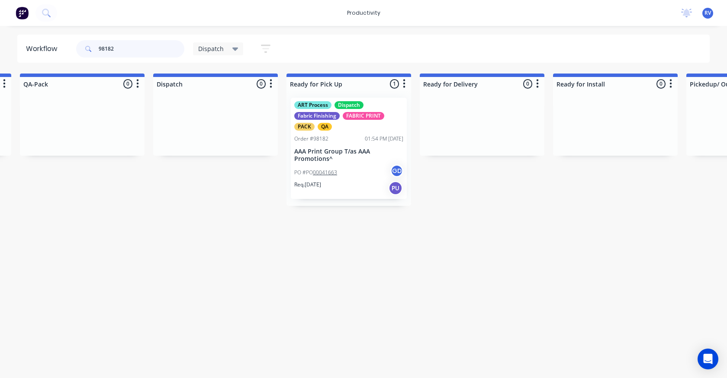
type input "98182"
click at [206, 53] on div "Dispatch" at bounding box center [218, 48] width 51 height 13
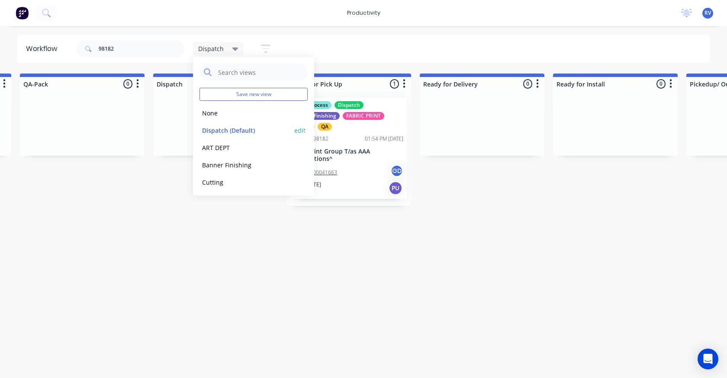
click at [216, 129] on button "Dispatch (Default)" at bounding box center [245, 130] width 92 height 10
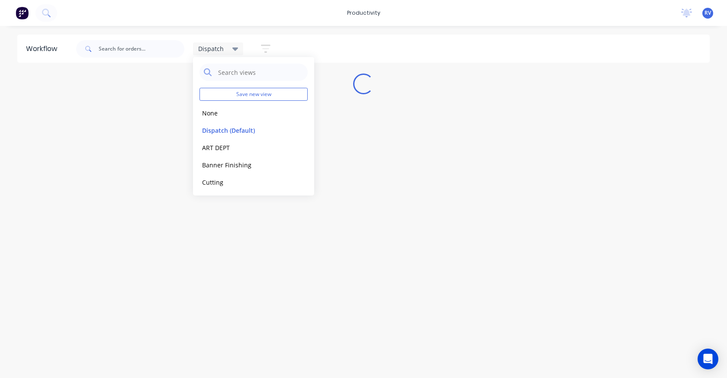
scroll to position [0, 0]
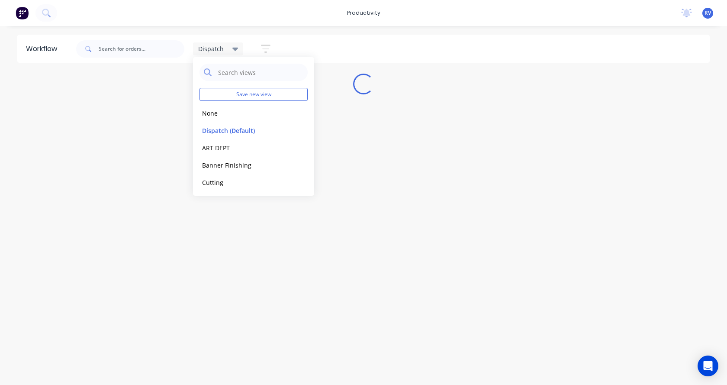
drag, startPoint x: 159, startPoint y: 276, endPoint x: 159, endPoint y: 271, distance: 5.6
click at [160, 276] on div "Workflow Dispatch Save new view None edit Dispatch (Default) edit ART DEPT edit…" at bounding box center [363, 201] width 727 height 333
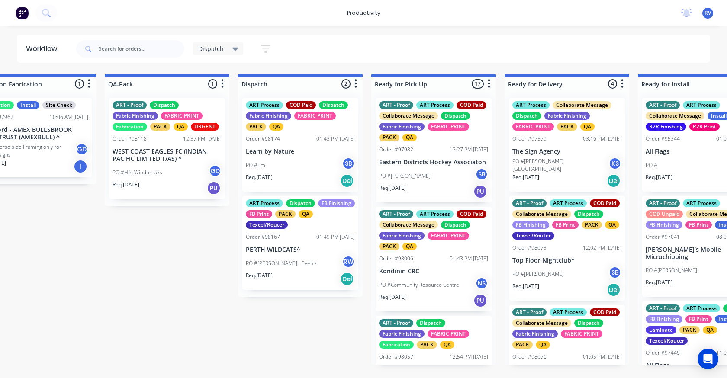
scroll to position [0, 473]
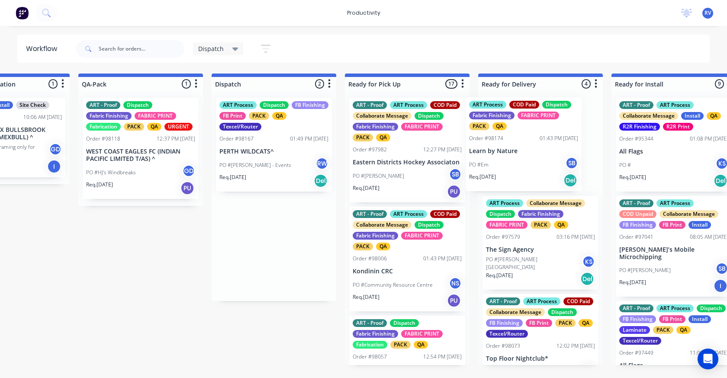
drag, startPoint x: 230, startPoint y: 102, endPoint x: 482, endPoint y: 100, distance: 252.6
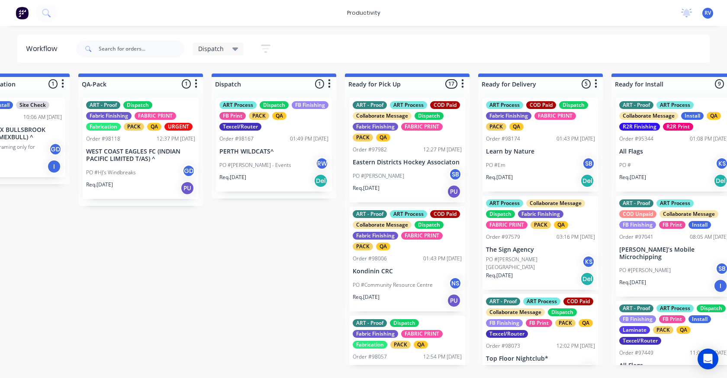
click at [259, 146] on div "ART Process Dispatch FB Finishing FB Print PACK QA Texcel/Router Order #98167 0…" at bounding box center [274, 145] width 116 height 94
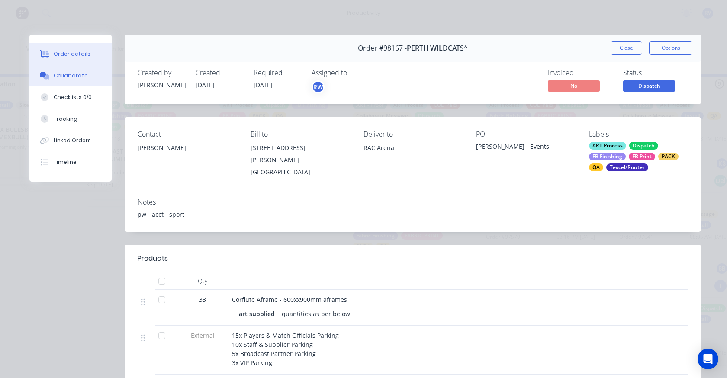
drag, startPoint x: 61, startPoint y: 74, endPoint x: 69, endPoint y: 76, distance: 8.1
click at [62, 74] on div "Collaborate" at bounding box center [71, 76] width 34 height 8
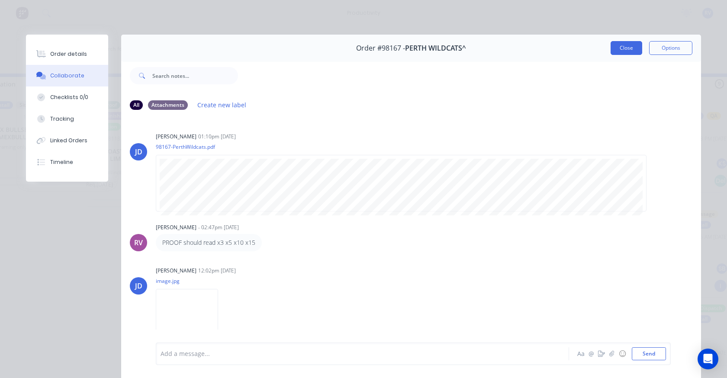
click at [614, 52] on button "Close" at bounding box center [626, 48] width 32 height 14
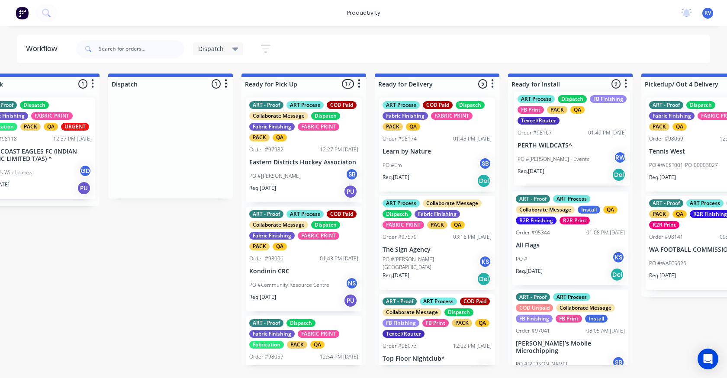
drag, startPoint x: 269, startPoint y: 166, endPoint x: 571, endPoint y: 157, distance: 302.1
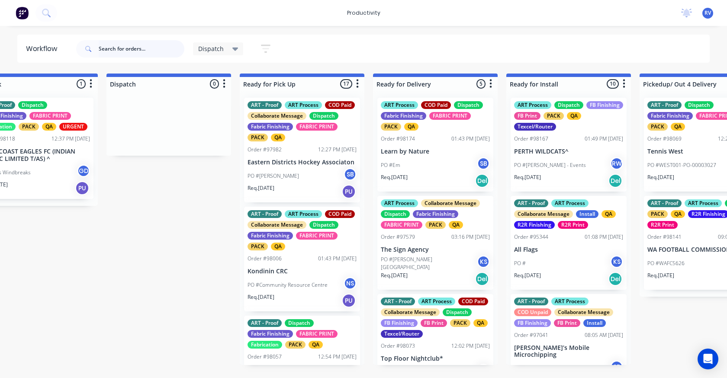
click at [111, 50] on input "text" at bounding box center [142, 48] width 86 height 17
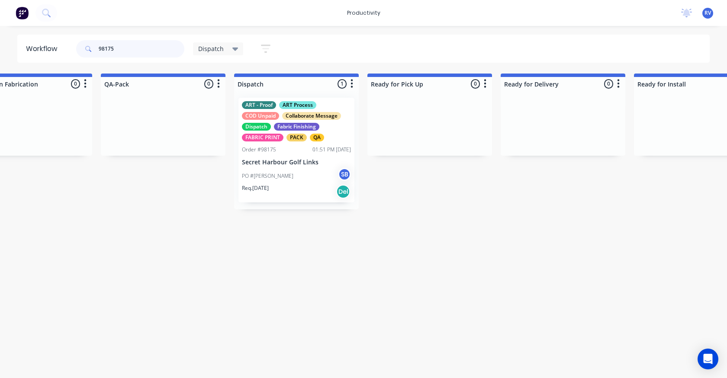
scroll to position [0, 461]
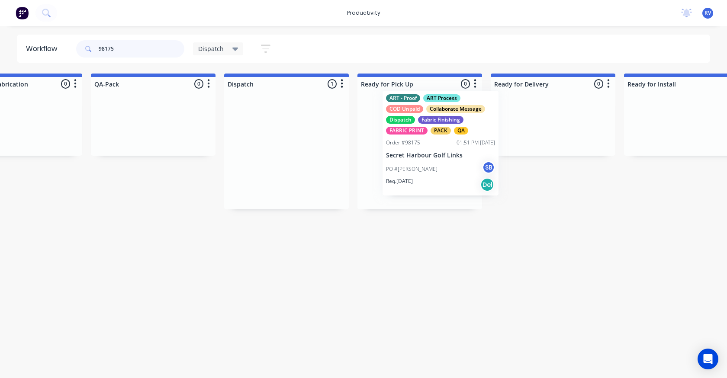
drag, startPoint x: 276, startPoint y: 171, endPoint x: 432, endPoint y: 162, distance: 156.8
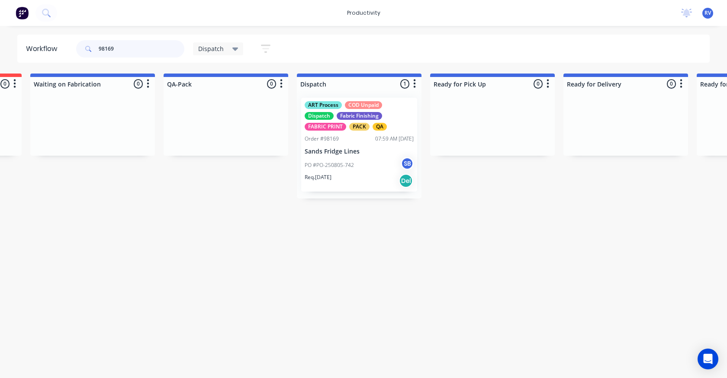
scroll to position [0, 479]
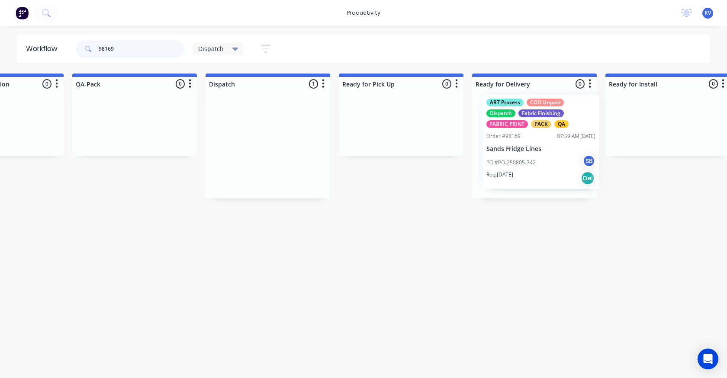
drag, startPoint x: 234, startPoint y: 141, endPoint x: 505, endPoint y: 138, distance: 270.8
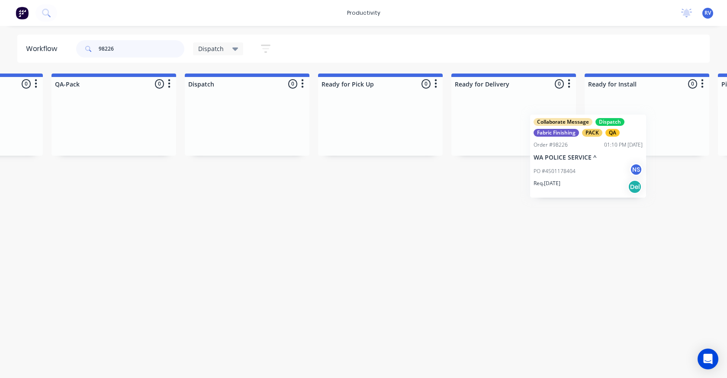
scroll to position [0, 502]
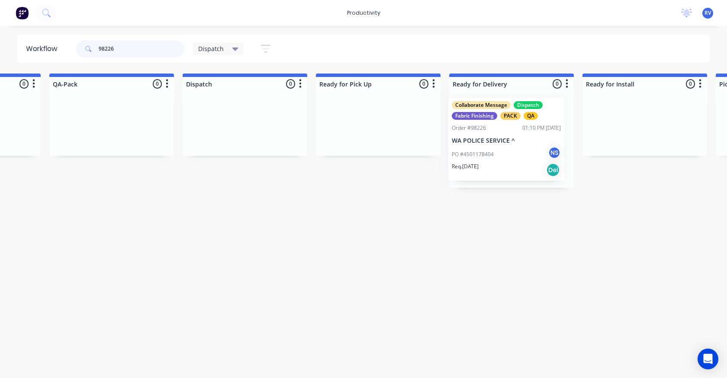
drag, startPoint x: 71, startPoint y: 144, endPoint x: 498, endPoint y: 140, distance: 427.8
type input "98226"
click at [213, 50] on span "Dispatch" at bounding box center [211, 48] width 26 height 9
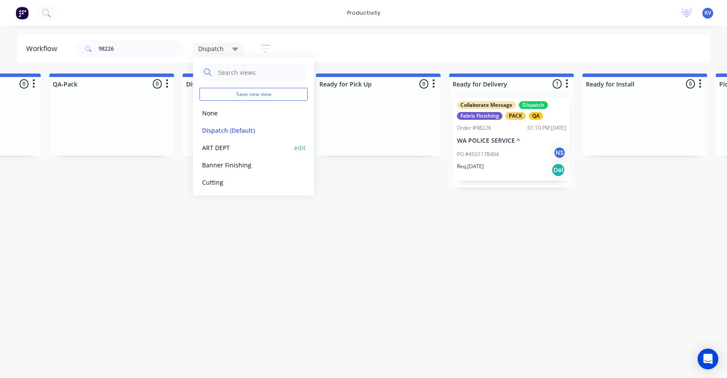
drag, startPoint x: 221, startPoint y: 132, endPoint x: 209, endPoint y: 153, distance: 23.7
click at [221, 132] on button "Dispatch (Default)" at bounding box center [245, 130] width 92 height 10
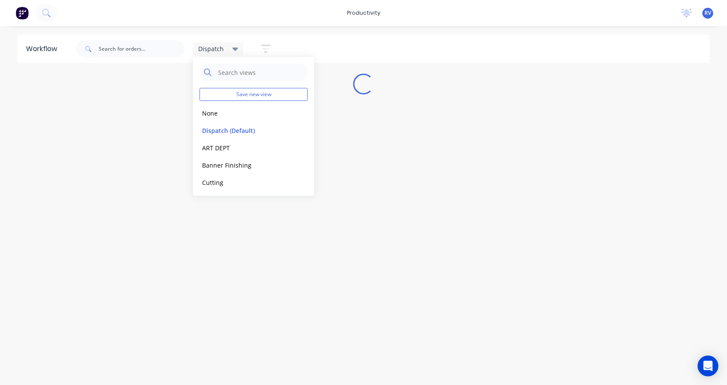
click at [108, 295] on div "Workflow Dispatch Save new view None edit Dispatch (Default) edit ART DEPT edit…" at bounding box center [363, 201] width 727 height 333
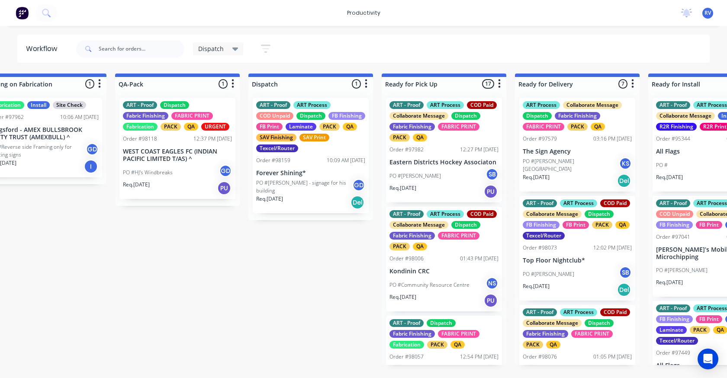
scroll to position [0, 441]
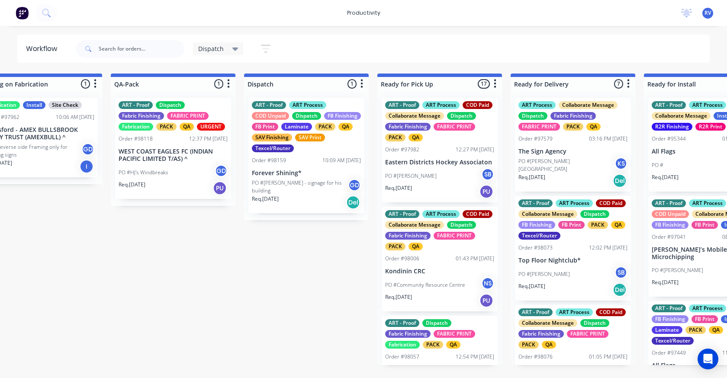
click at [286, 160] on div "Order #98159 10:09 AM 05/08/25" at bounding box center [306, 161] width 109 height 8
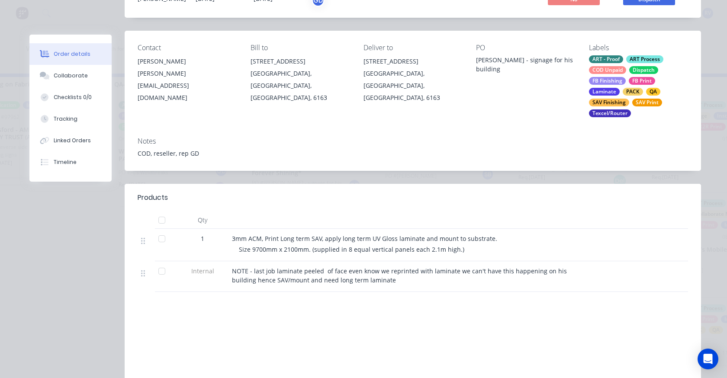
scroll to position [0, 0]
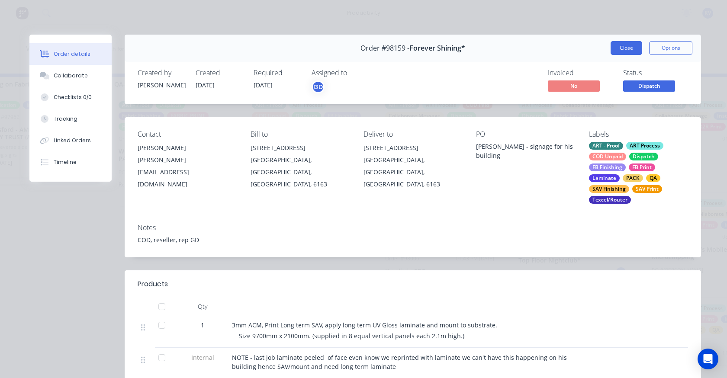
click at [619, 53] on button "Close" at bounding box center [626, 48] width 32 height 14
